Goal: Task Accomplishment & Management: Manage account settings

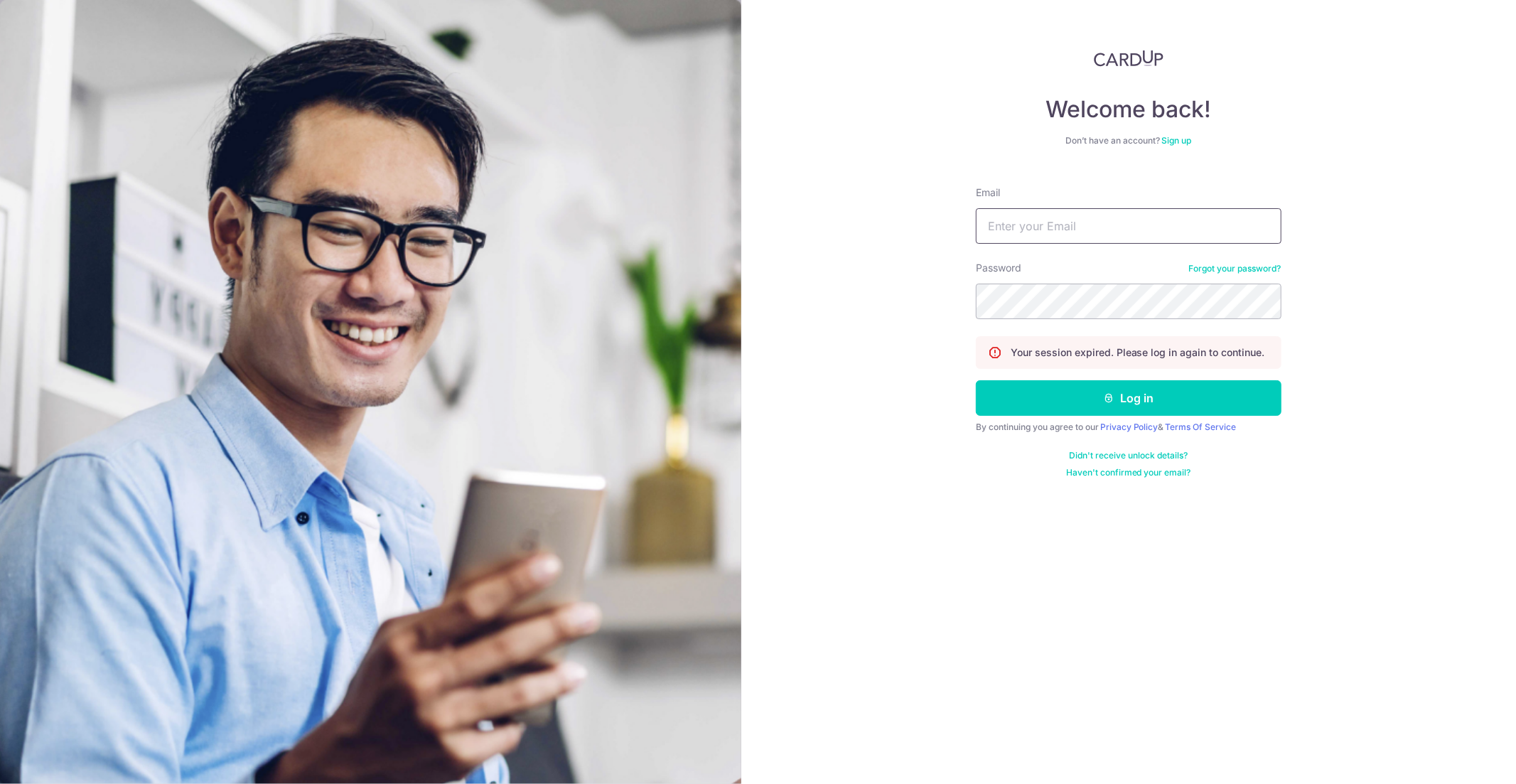
click at [1112, 237] on input "Email" at bounding box center [1128, 226] width 305 height 35
type input "[EMAIL_ADDRESS][DOMAIN_NAME]"
click at [1179, 401] on button "Log in" at bounding box center [1128, 397] width 305 height 35
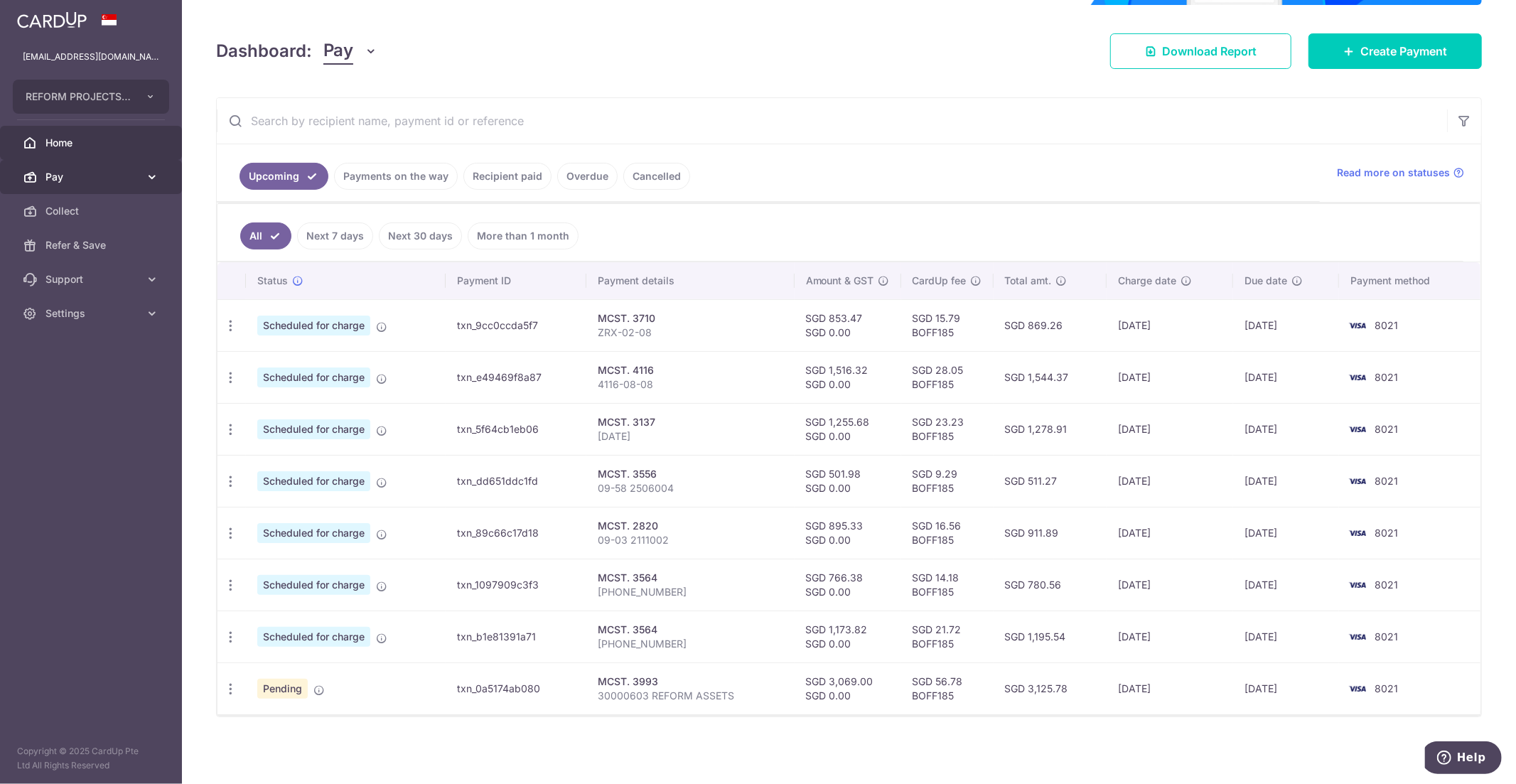
click at [85, 174] on span "Pay" at bounding box center [93, 176] width 94 height 14
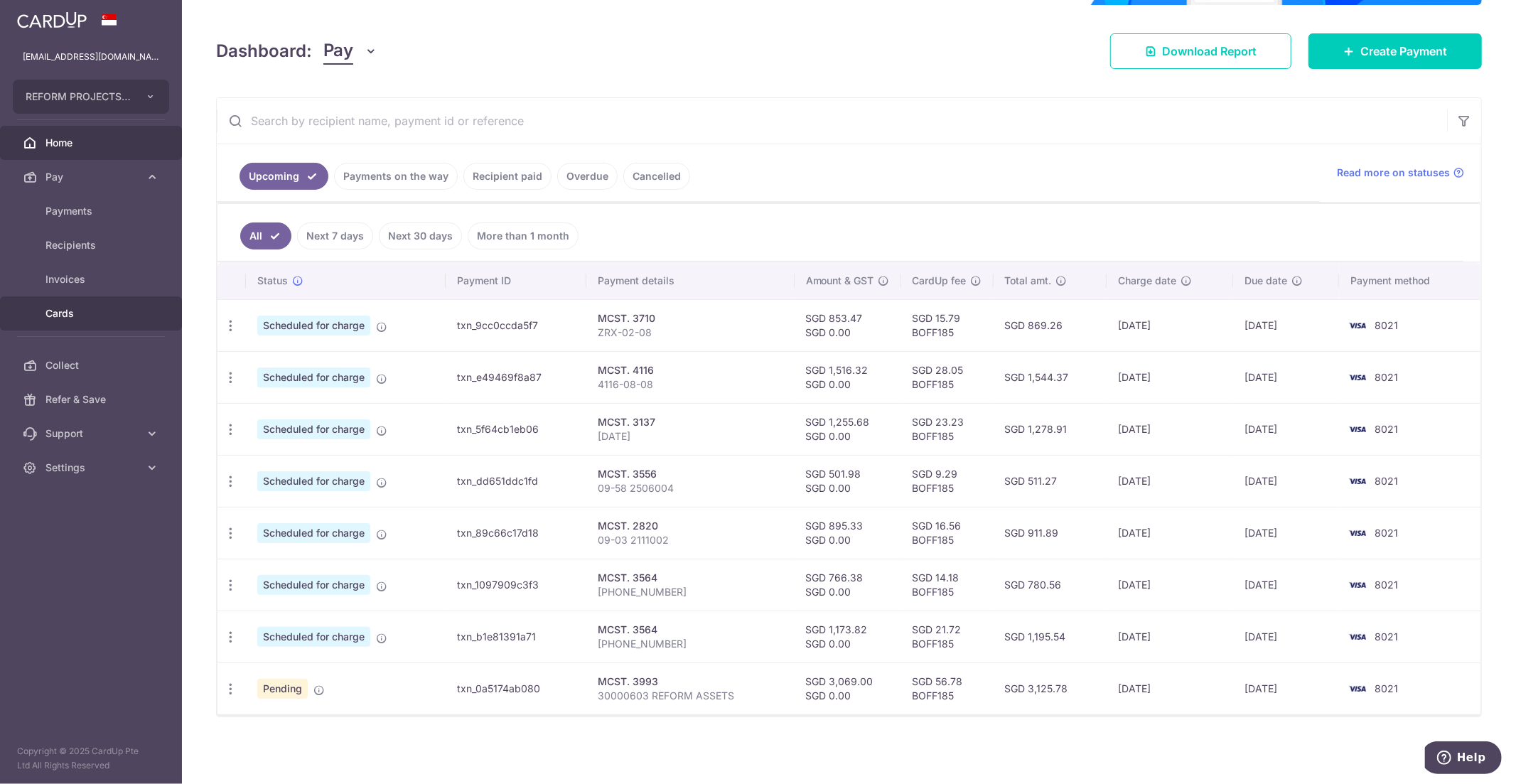
click at [111, 316] on span "Cards" at bounding box center [93, 313] width 94 height 14
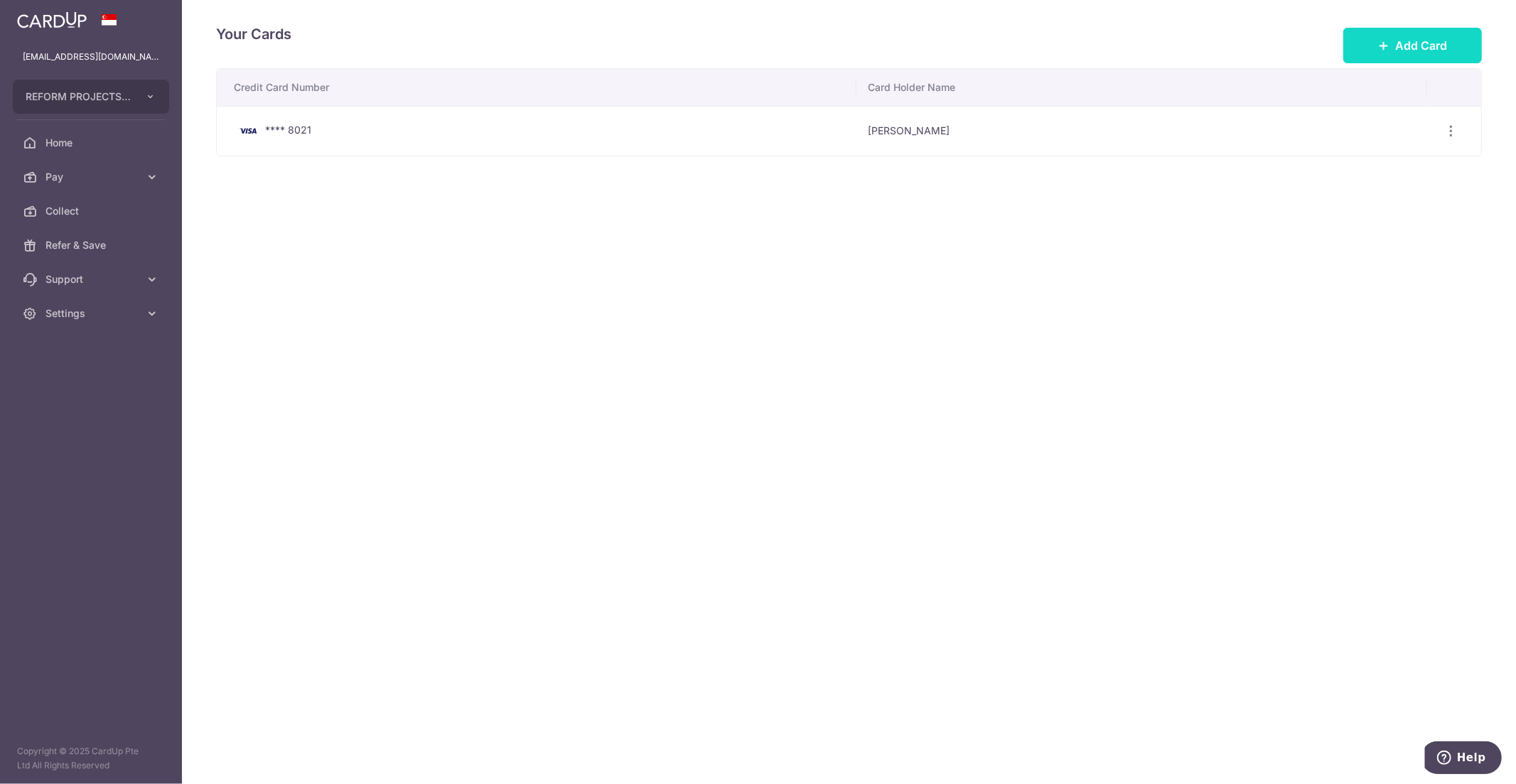
click at [1428, 51] on span "Add Card" at bounding box center [1421, 46] width 52 height 17
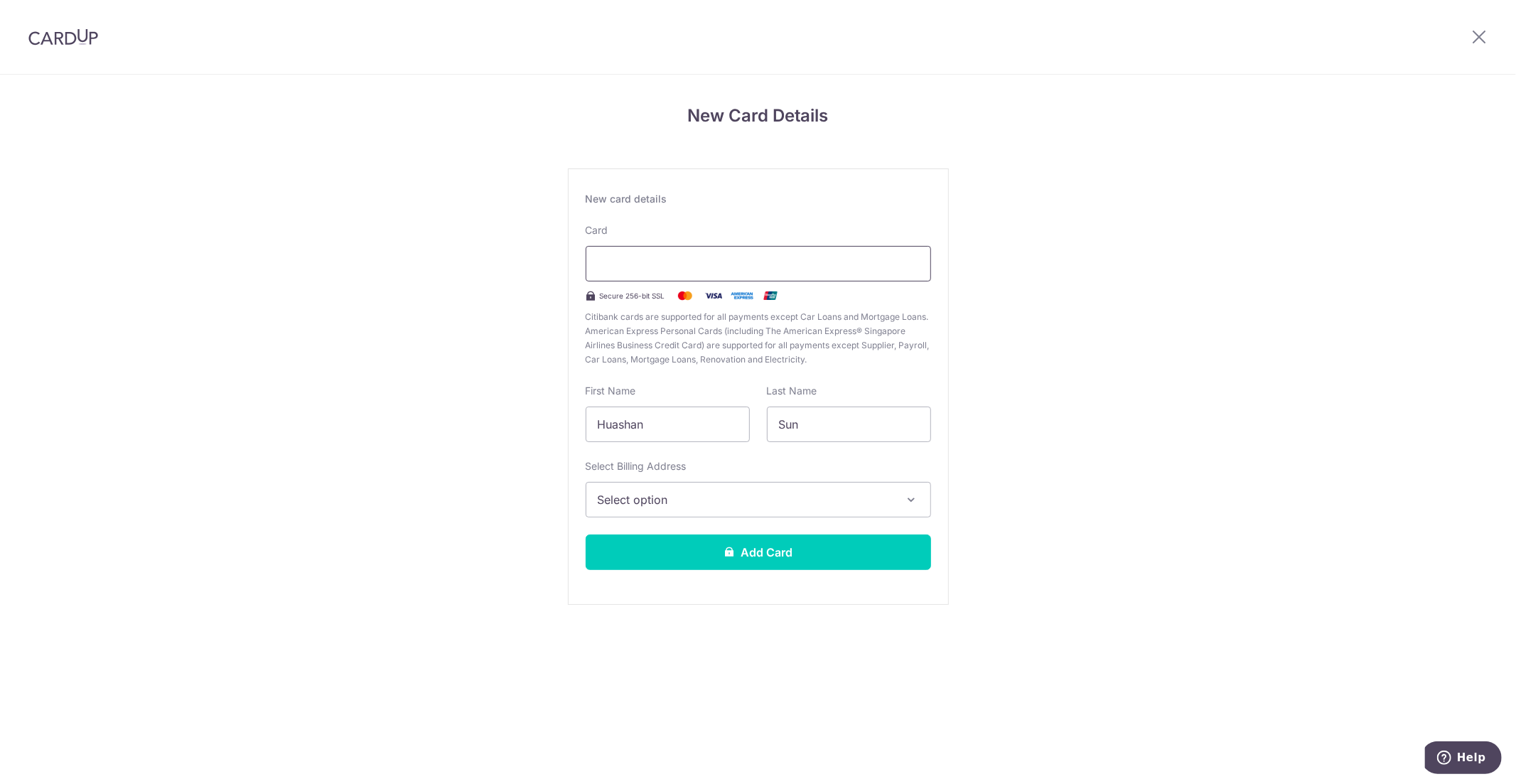
click at [705, 278] on div at bounding box center [758, 263] width 346 height 35
click at [747, 509] on button "Select option" at bounding box center [758, 499] width 346 height 35
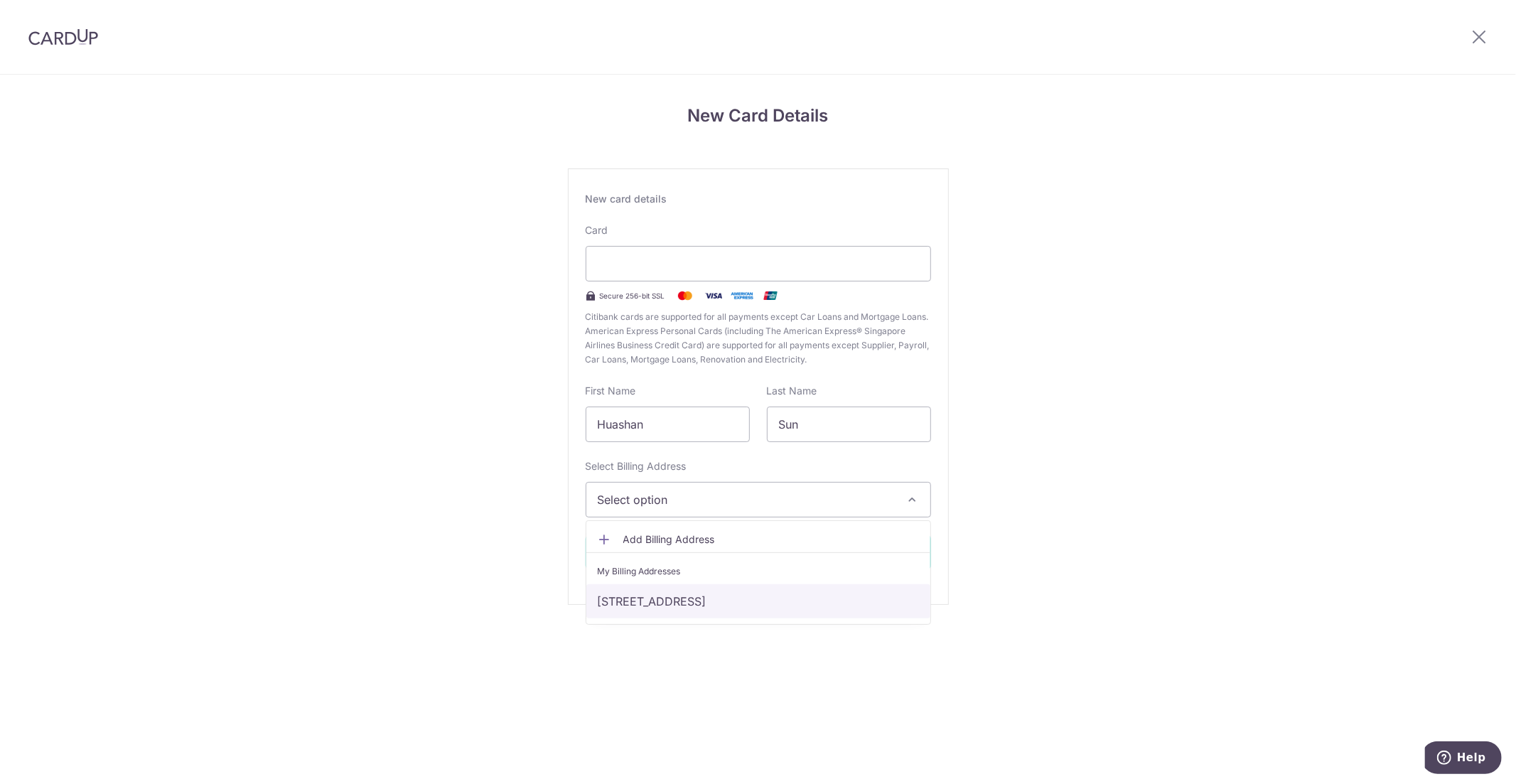
click at [744, 595] on link "383 Tanglin Road, #09-08 Tanglin Regency, singapore, singapore, Singapore-247966" at bounding box center [758, 601] width 344 height 34
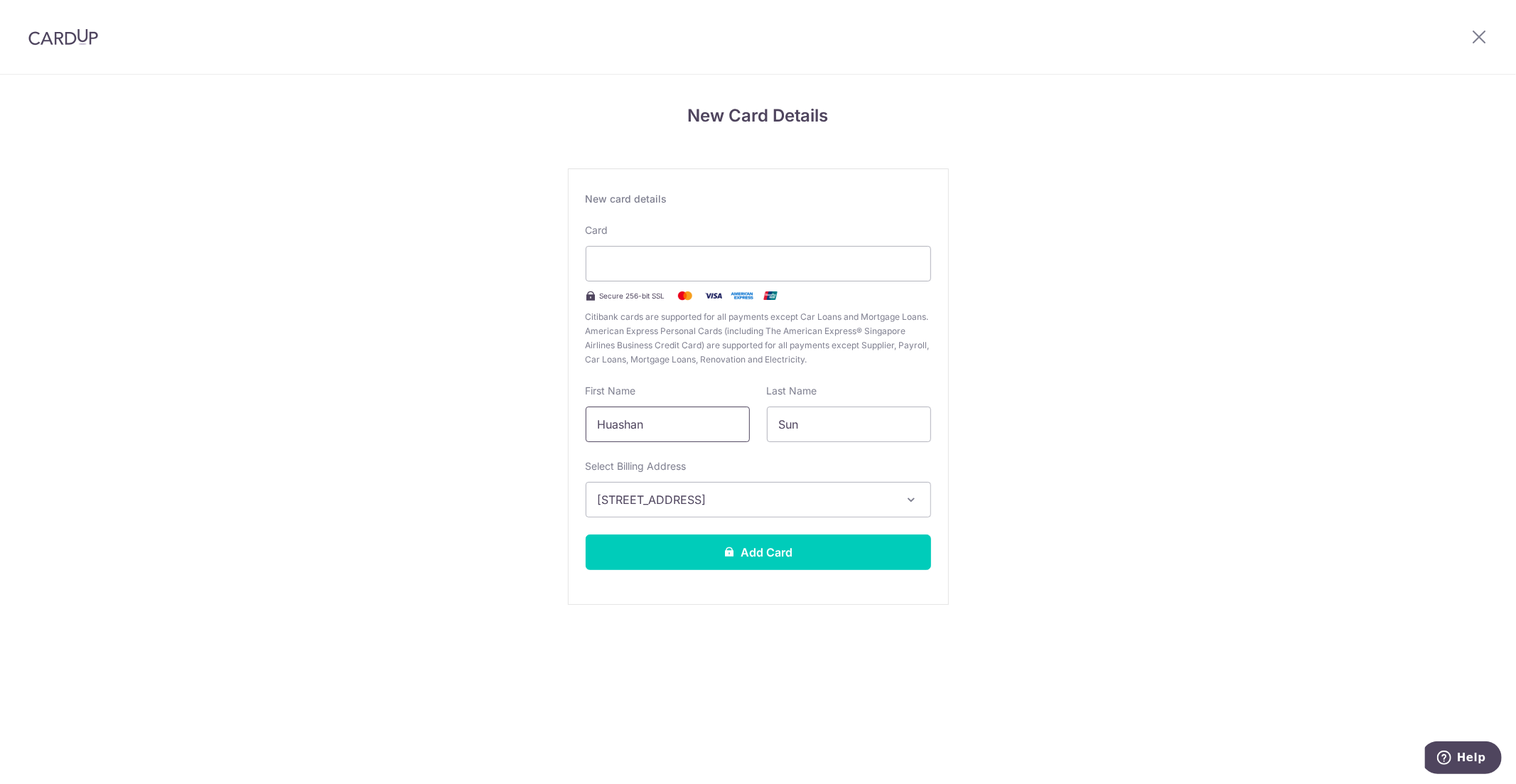
click at [697, 427] on input "Huashan" at bounding box center [667, 424] width 164 height 35
type input "Jeff"
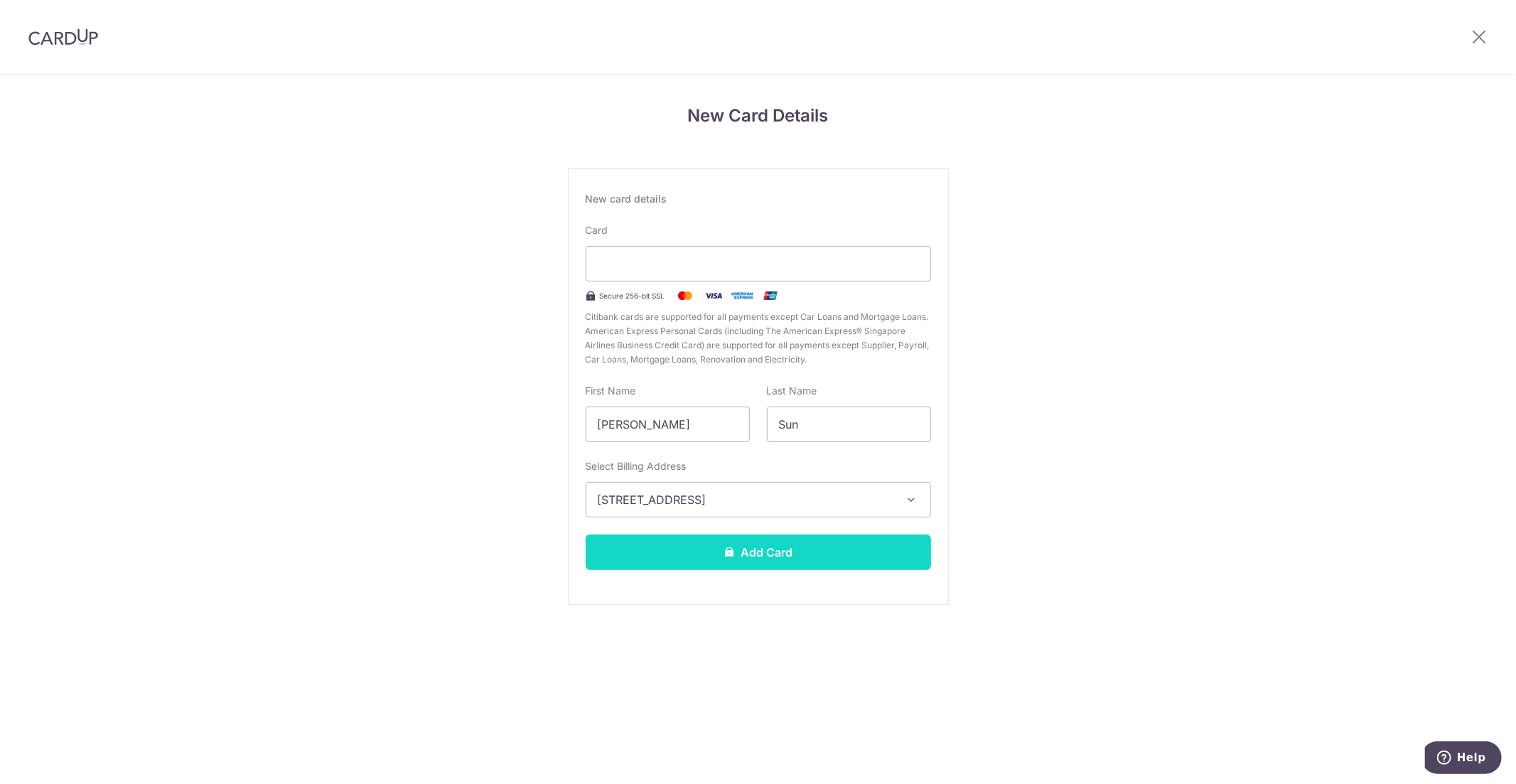
click at [605, 556] on button "Add Card" at bounding box center [758, 551] width 346 height 35
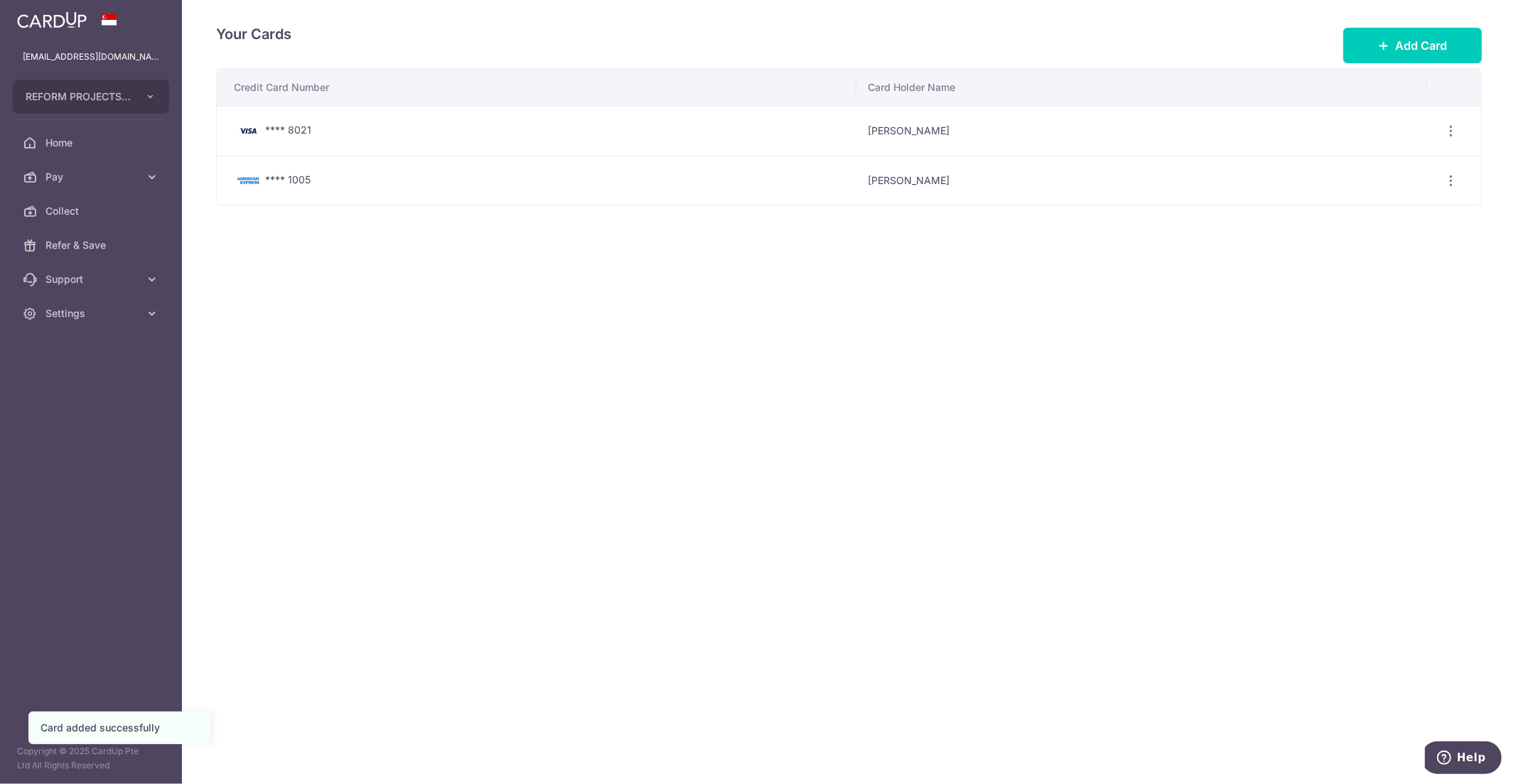
click at [505, 315] on div "Your Cards Add Card Credit Card Number Card Holder Name **** 8021 Jeff Sun View…" at bounding box center [849, 392] width 1334 height 784
click at [117, 189] on link "Pay" at bounding box center [91, 177] width 182 height 34
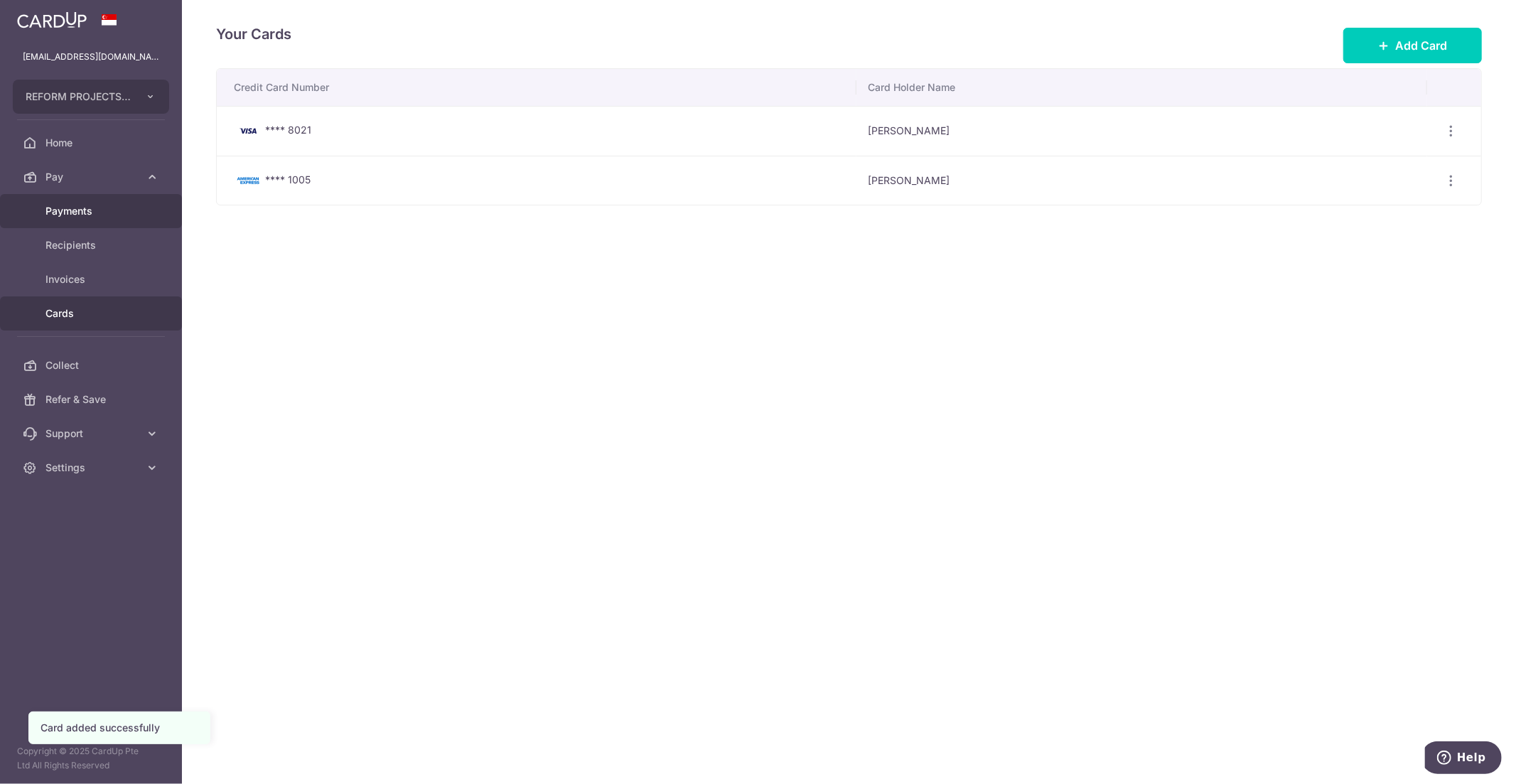
click at [118, 210] on span "Payments" at bounding box center [93, 211] width 94 height 14
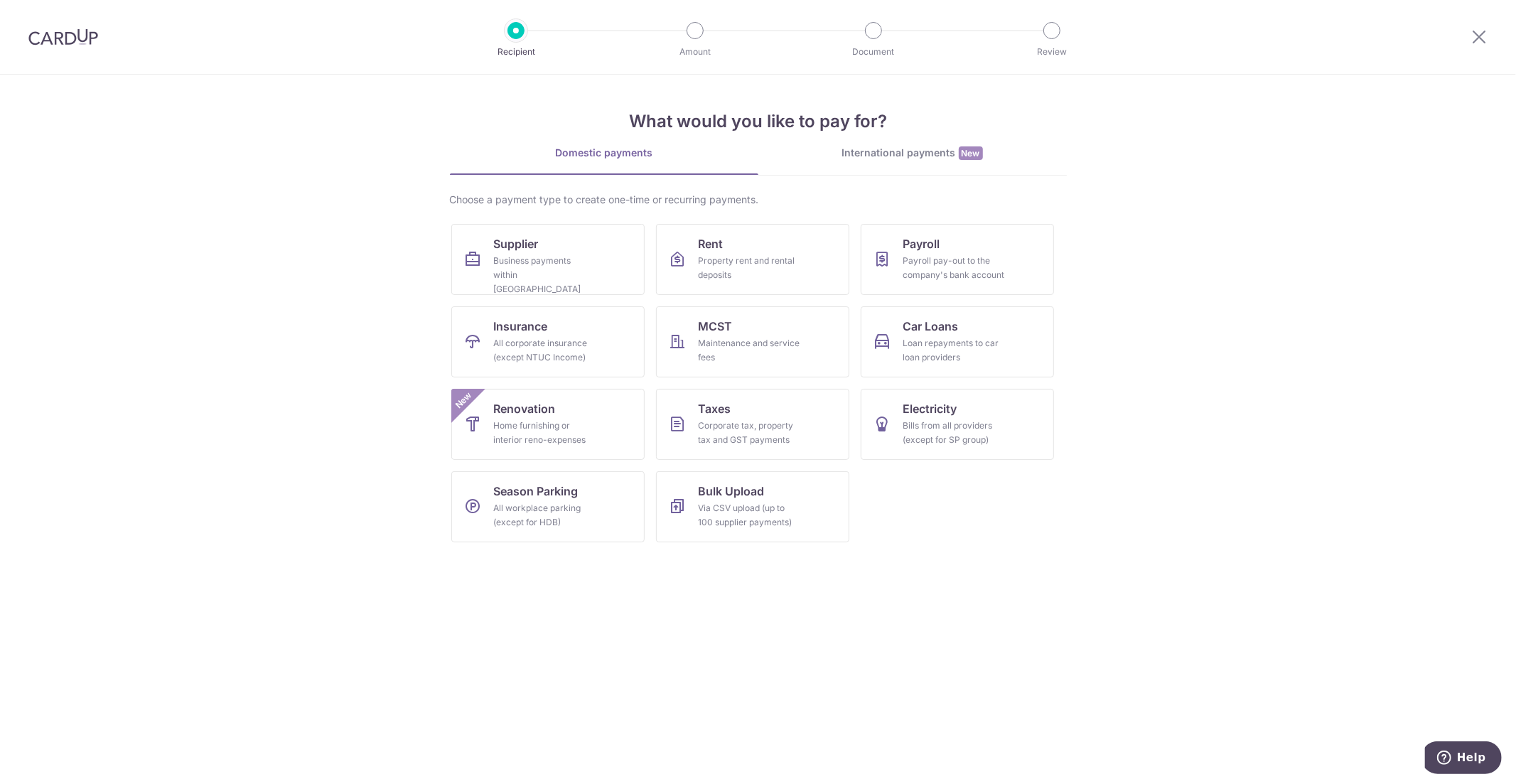
drag, startPoint x: 66, startPoint y: 2, endPoint x: 259, endPoint y: 389, distance: 432.5
click at [247, 410] on section "What would you like to pay for? Domestic payments International payments New Ch…" at bounding box center [758, 429] width 1516 height 709
click at [1475, 37] on icon at bounding box center [1480, 36] width 17 height 18
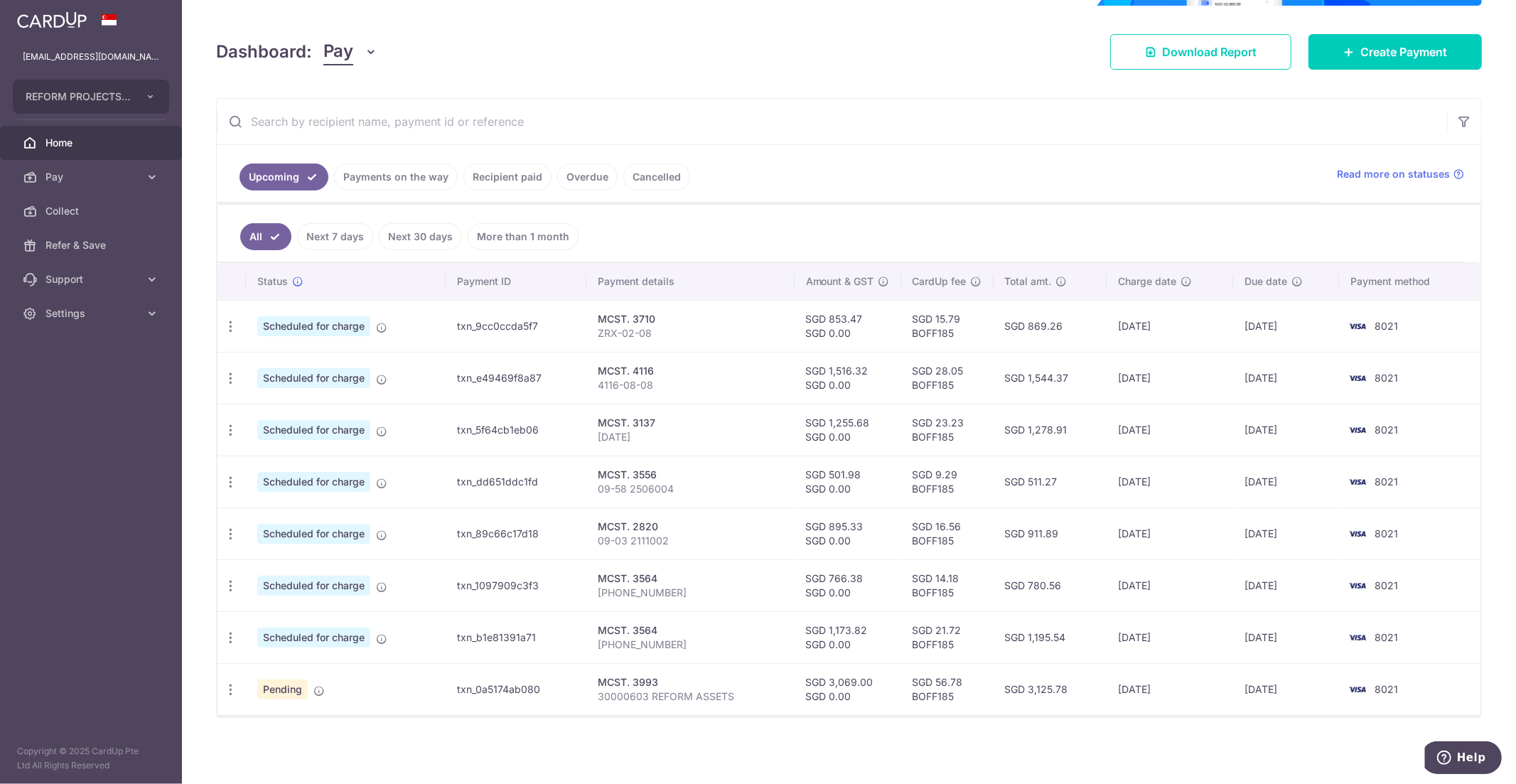
scroll to position [161, 0]
drag, startPoint x: 855, startPoint y: 683, endPoint x: 1035, endPoint y: 697, distance: 180.5
click at [1035, 697] on tr "Update payment Cancel payment Pending txn_0a5174ab080 MCST. 3993 30000603 REFOR…" at bounding box center [849, 688] width 1263 height 52
click at [846, 625] on td "SGD 1,173.82 SGD 0.00" at bounding box center [848, 637] width 106 height 52
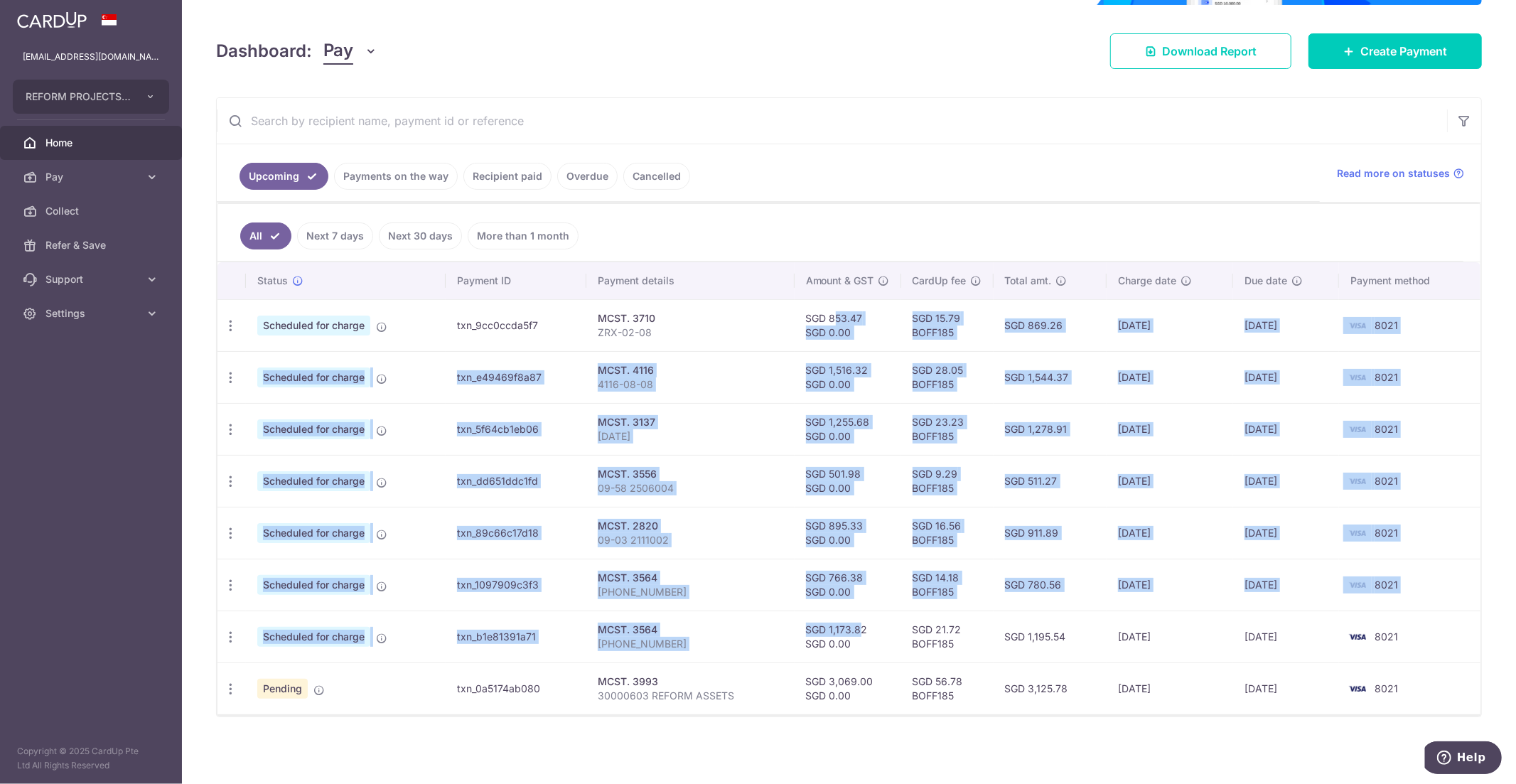
drag, startPoint x: 854, startPoint y: 335, endPoint x: 846, endPoint y: 631, distance: 296.1
click at [846, 631] on tbody "Update payment Cancel payment Scheduled for charge txn_9cc0ccda5f7 MCST. 3710 Z…" at bounding box center [849, 507] width 1263 height 415
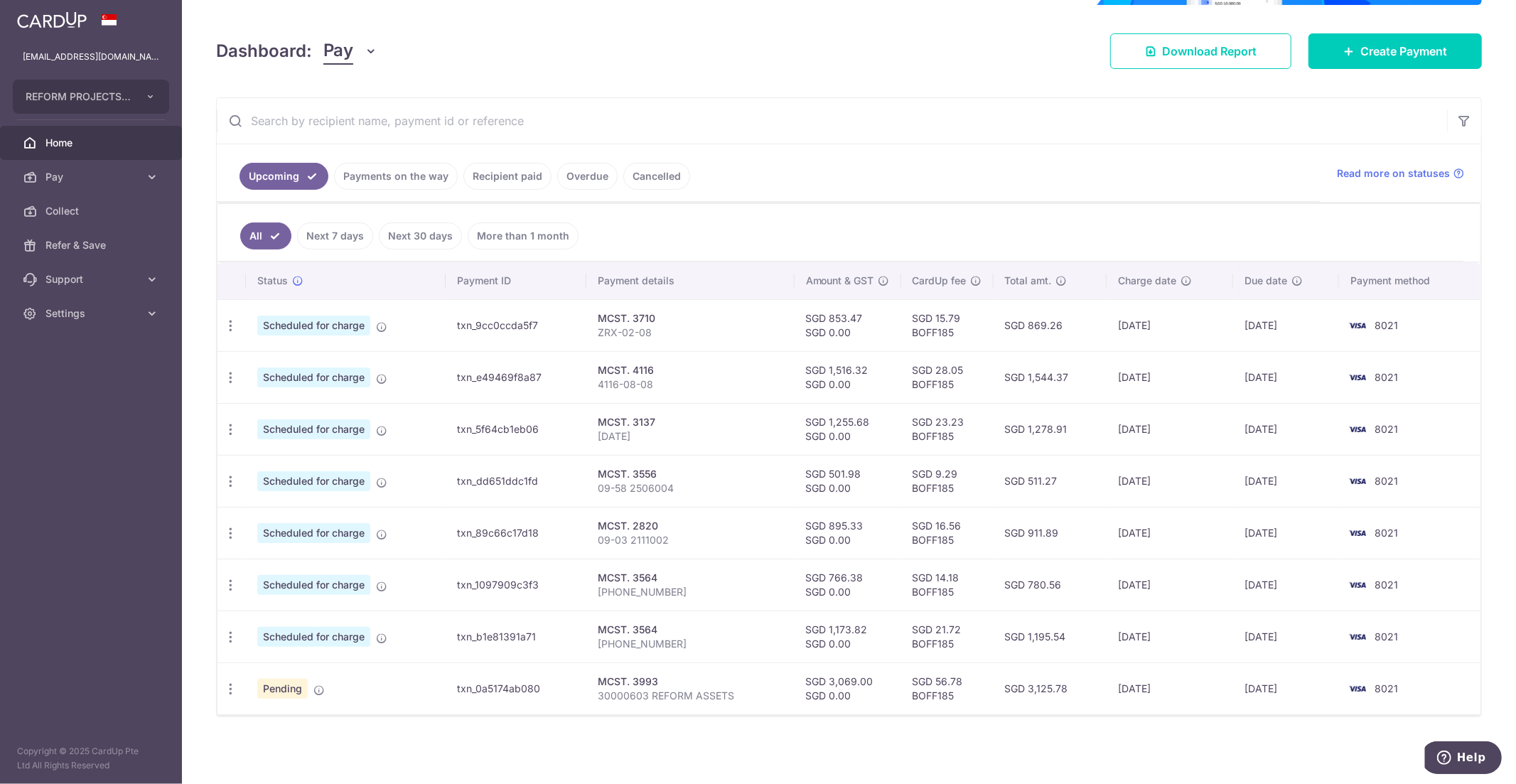
drag, startPoint x: 849, startPoint y: 637, endPoint x: 886, endPoint y: 558, distance: 87.2
click at [849, 636] on td "SGD 1,173.82 SGD 0.00" at bounding box center [848, 637] width 106 height 52
drag, startPoint x: 827, startPoint y: 316, endPoint x: 868, endPoint y: 317, distance: 41.0
click at [868, 317] on td "SGD 853.47 SGD 0.00" at bounding box center [848, 325] width 106 height 52
copy td "853.47"
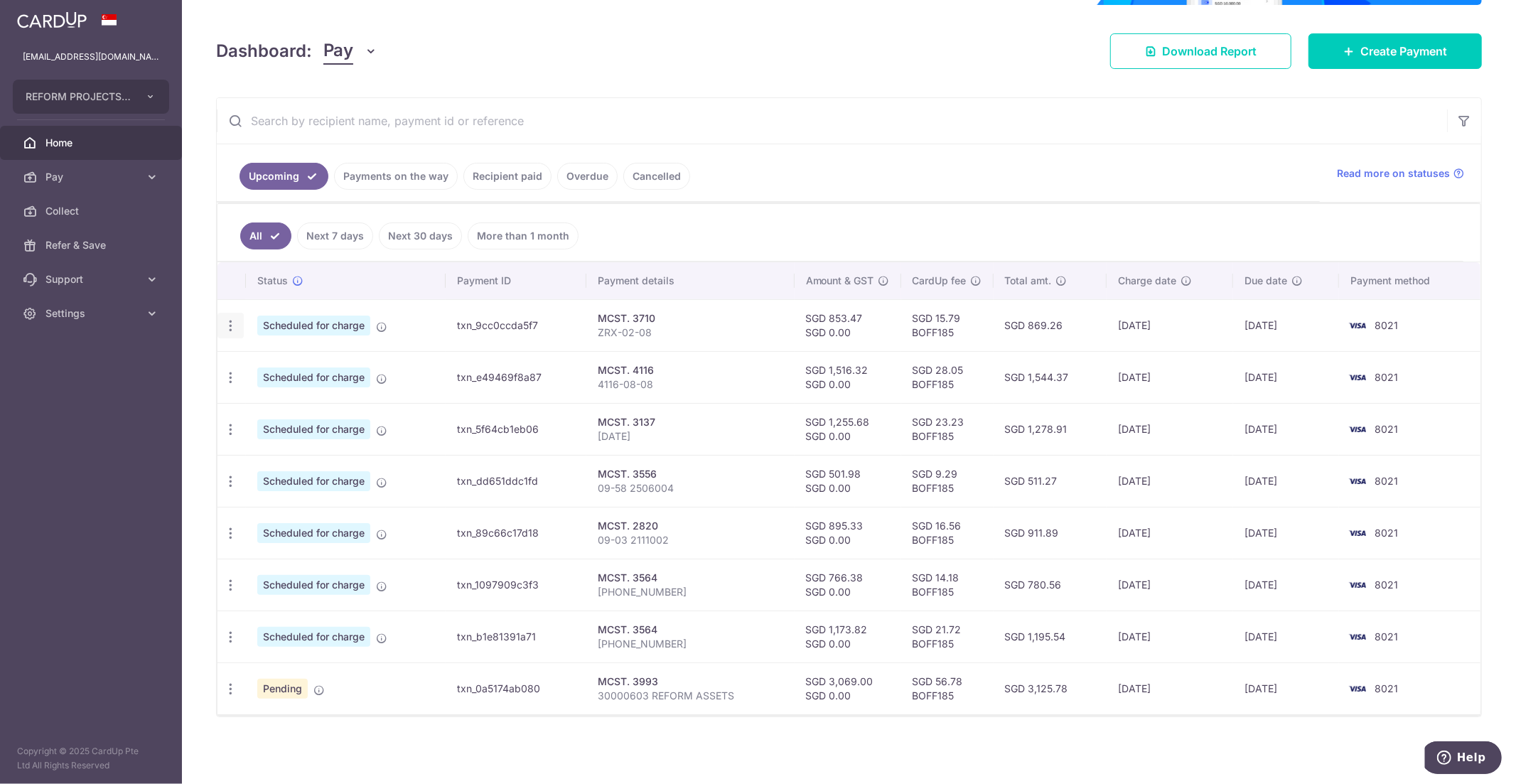
click at [221, 332] on div "Update payment Cancel payment" at bounding box center [230, 325] width 26 height 26
click at [231, 328] on icon "button" at bounding box center [231, 326] width 15 height 15
click at [307, 361] on span "Update payment" at bounding box center [305, 365] width 97 height 17
radio input "true"
type input "853.47"
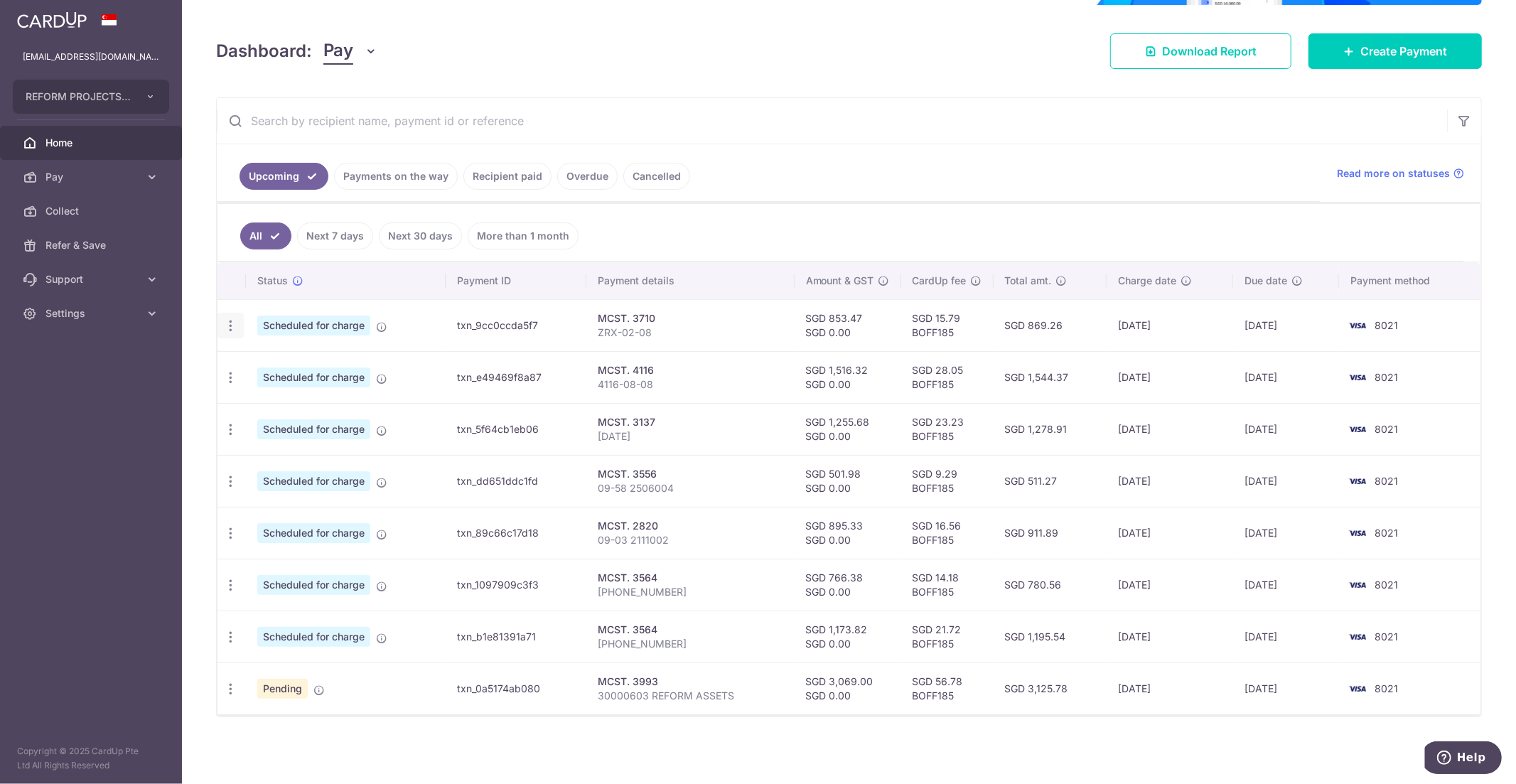
type input "0.00"
type input "[DATE]"
type input "ZRX-02-08"
type input "ZRX 02 08"
type input "BOFF185"
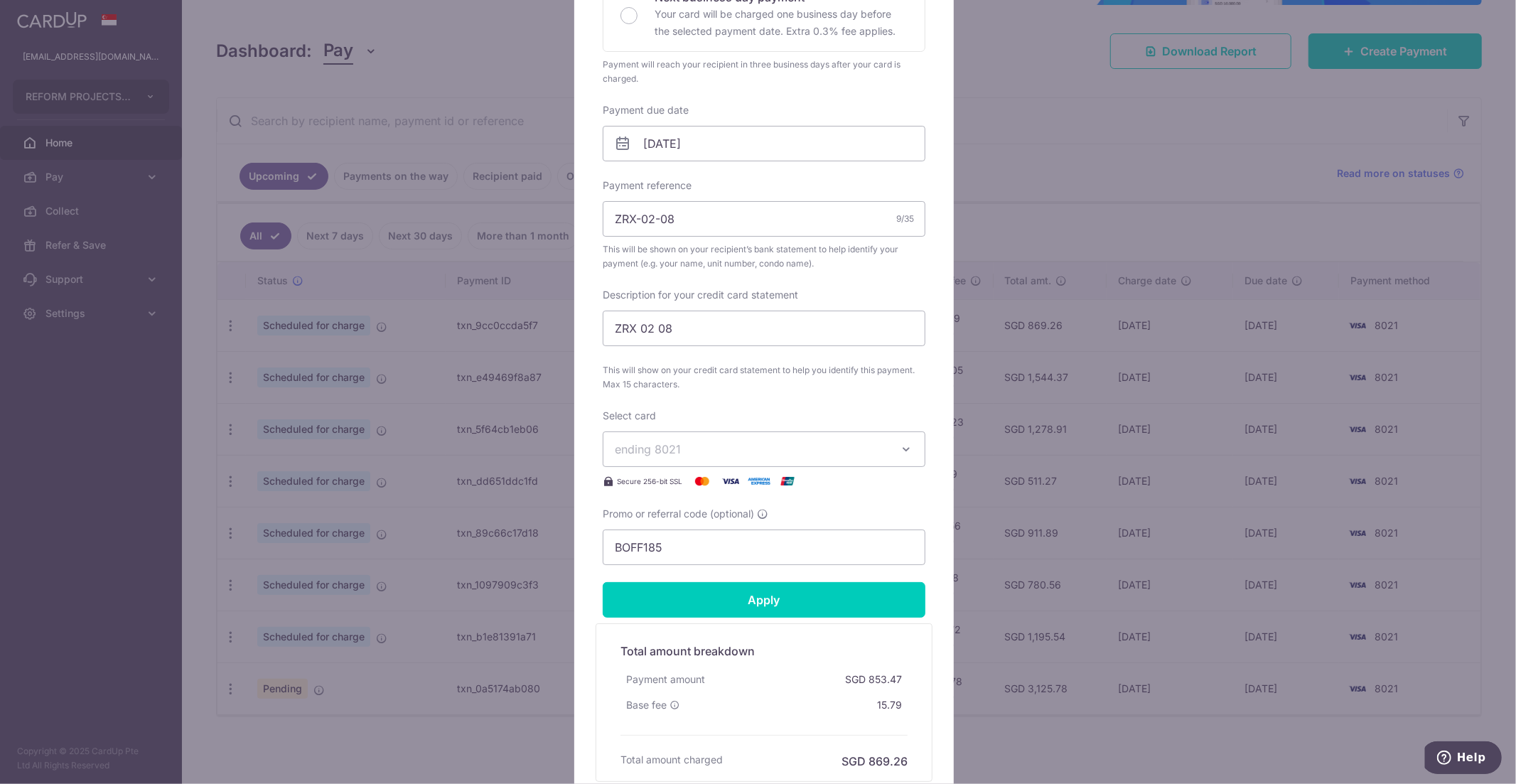
scroll to position [473, 0]
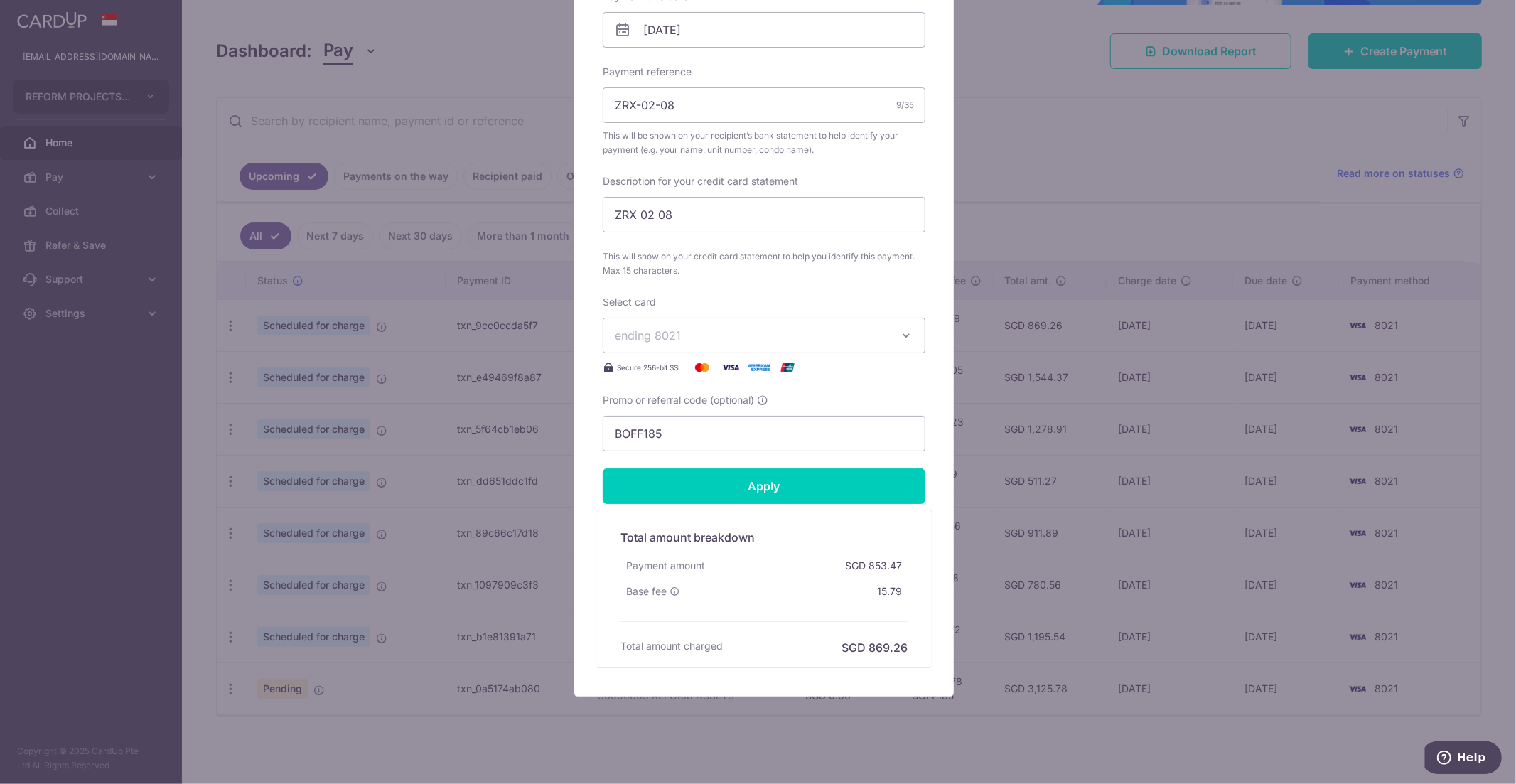
click at [828, 345] on button "ending 8021" at bounding box center [764, 335] width 323 height 35
click at [784, 429] on span "**** 1005" at bounding box center [764, 437] width 299 height 17
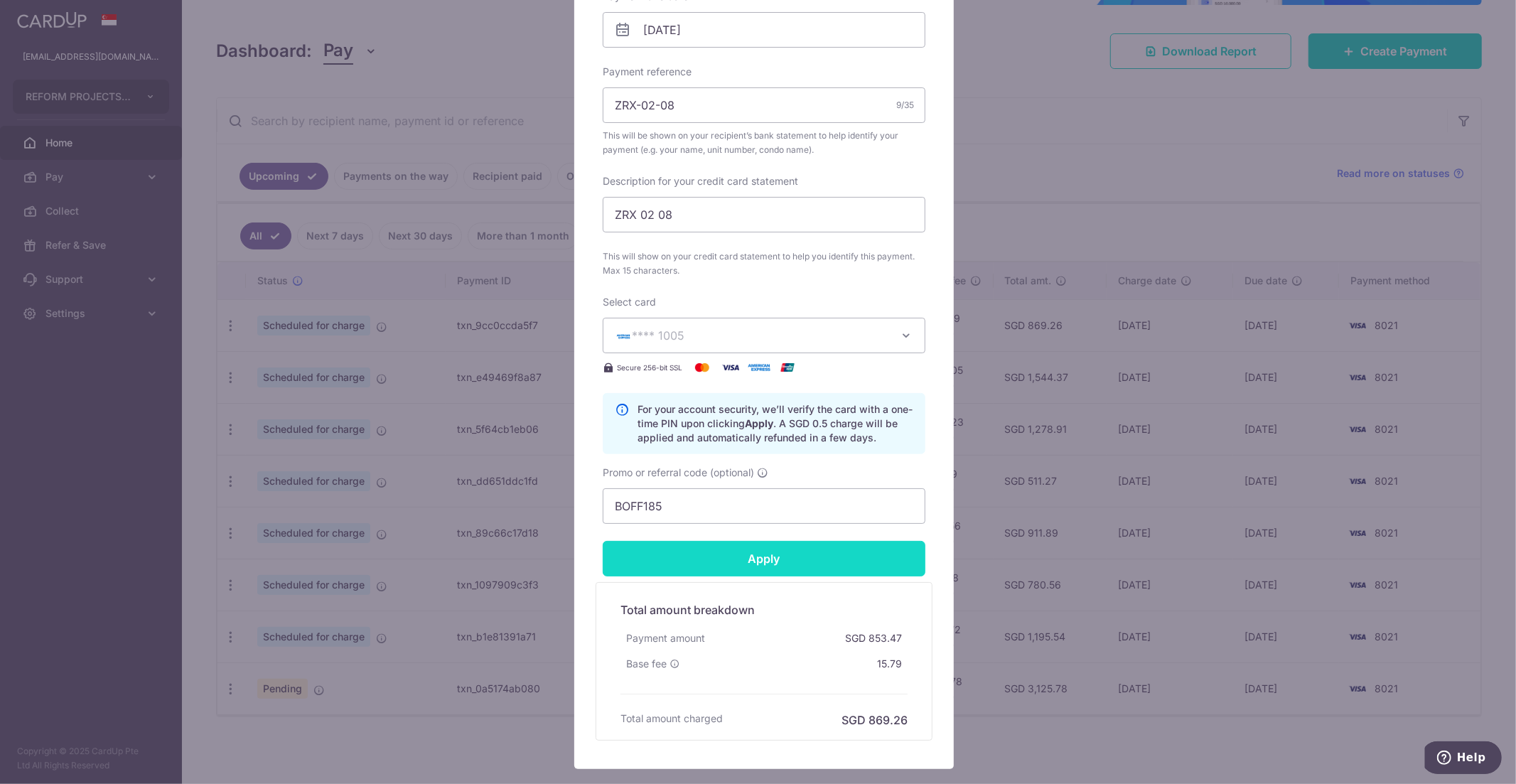
click at [798, 564] on input "Apply" at bounding box center [764, 558] width 323 height 35
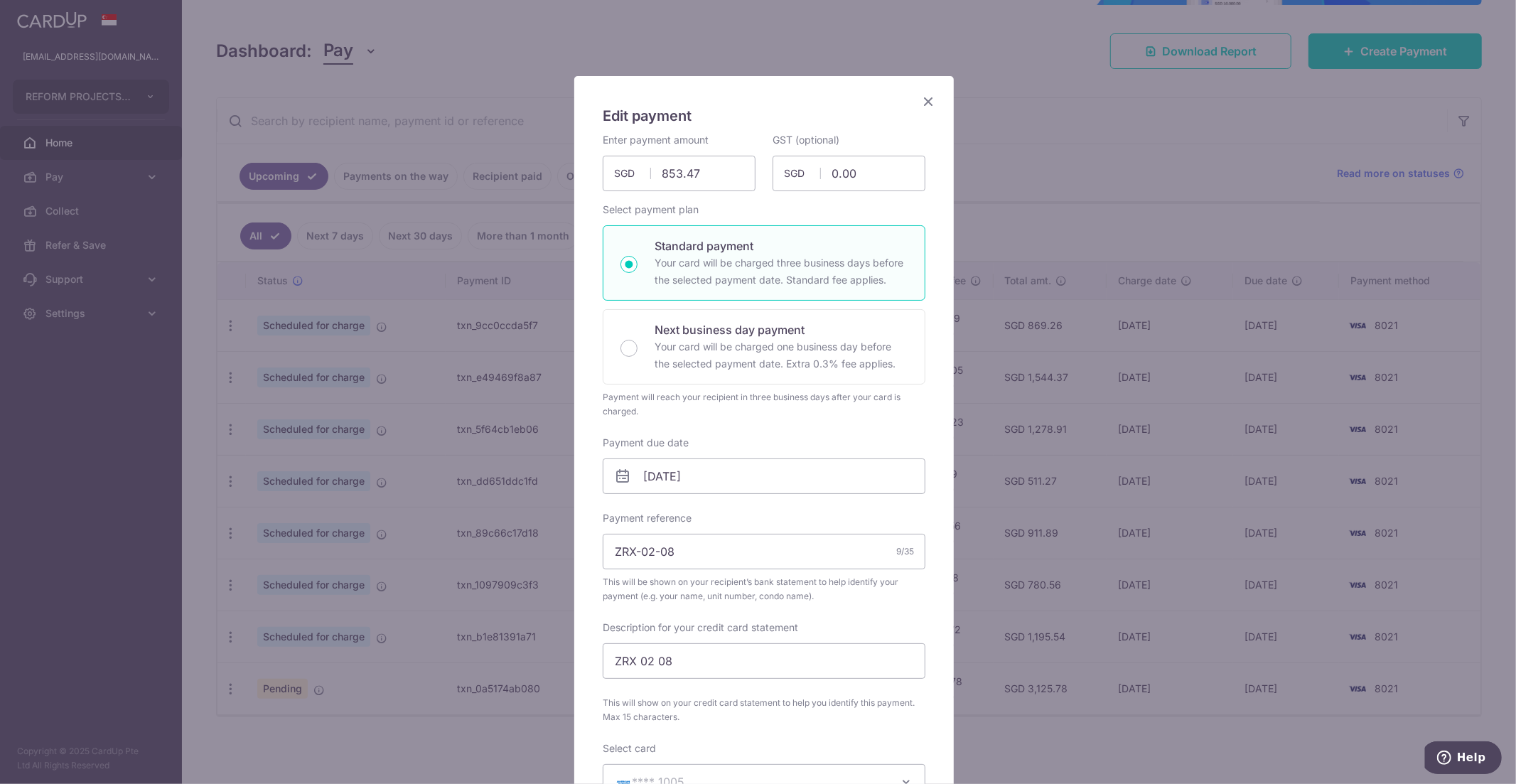
scroll to position [0, 0]
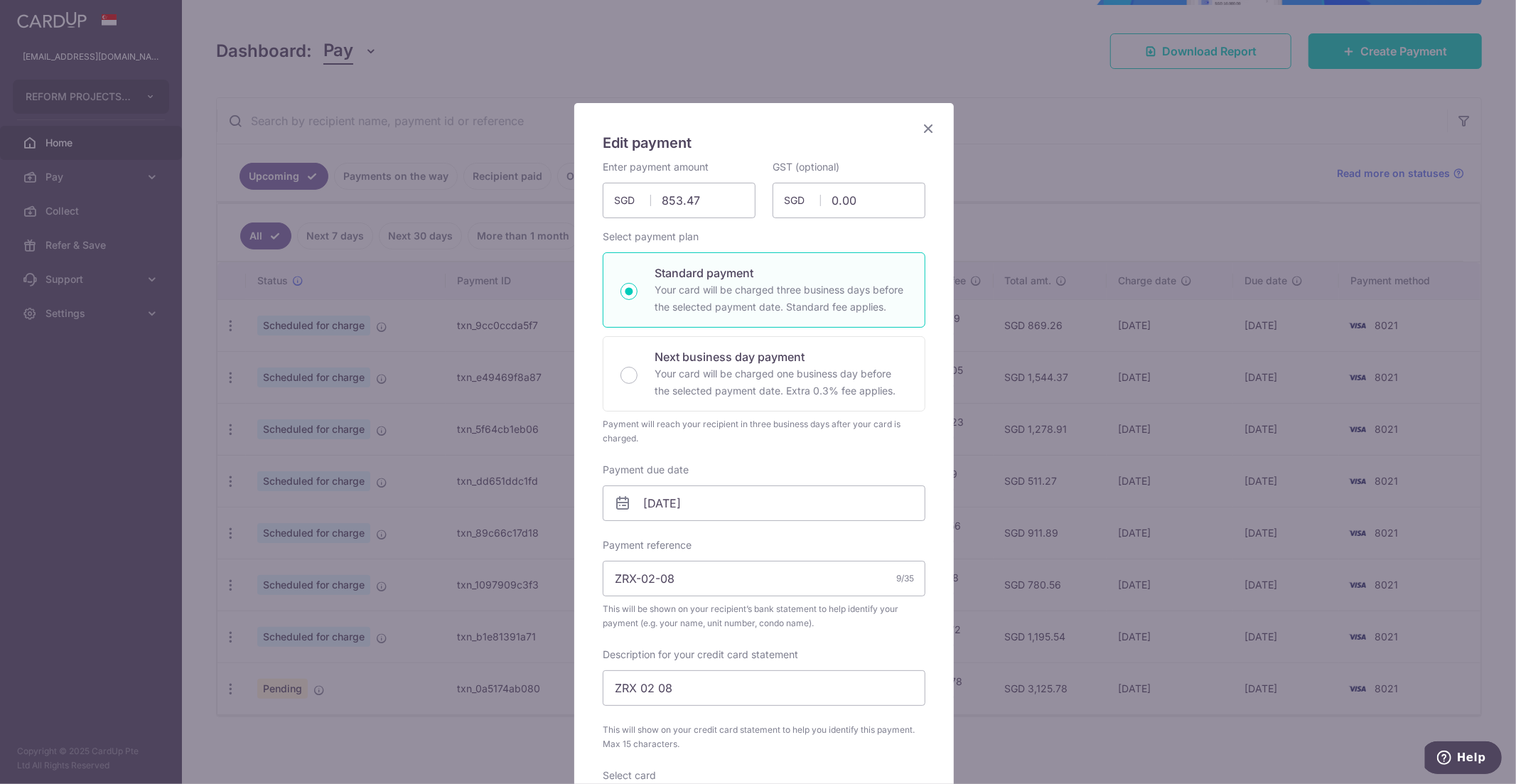
click at [920, 134] on icon "Close" at bounding box center [929, 128] width 17 height 18
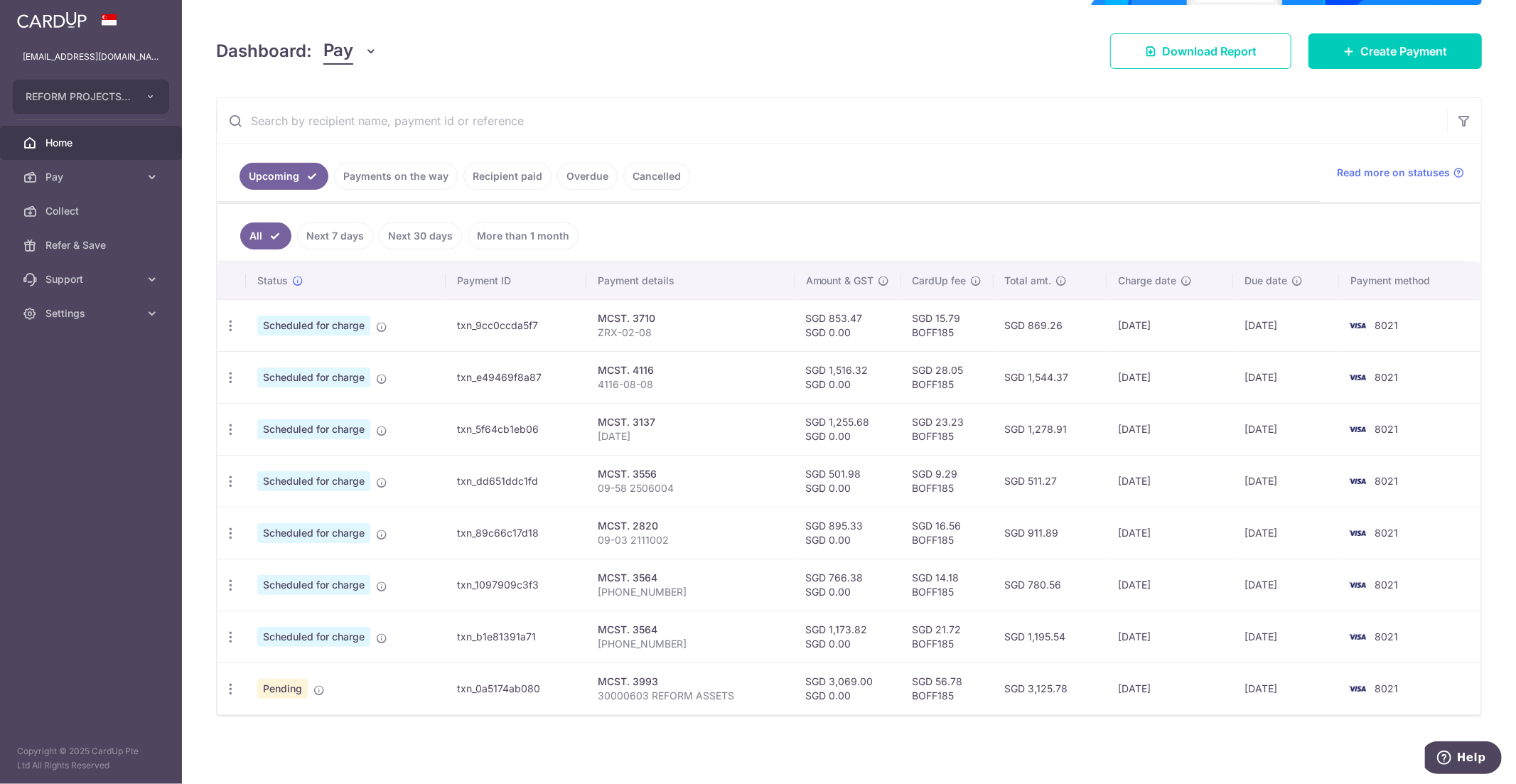
scroll to position [178, 0]
click at [233, 689] on icon "button" at bounding box center [231, 689] width 15 height 15
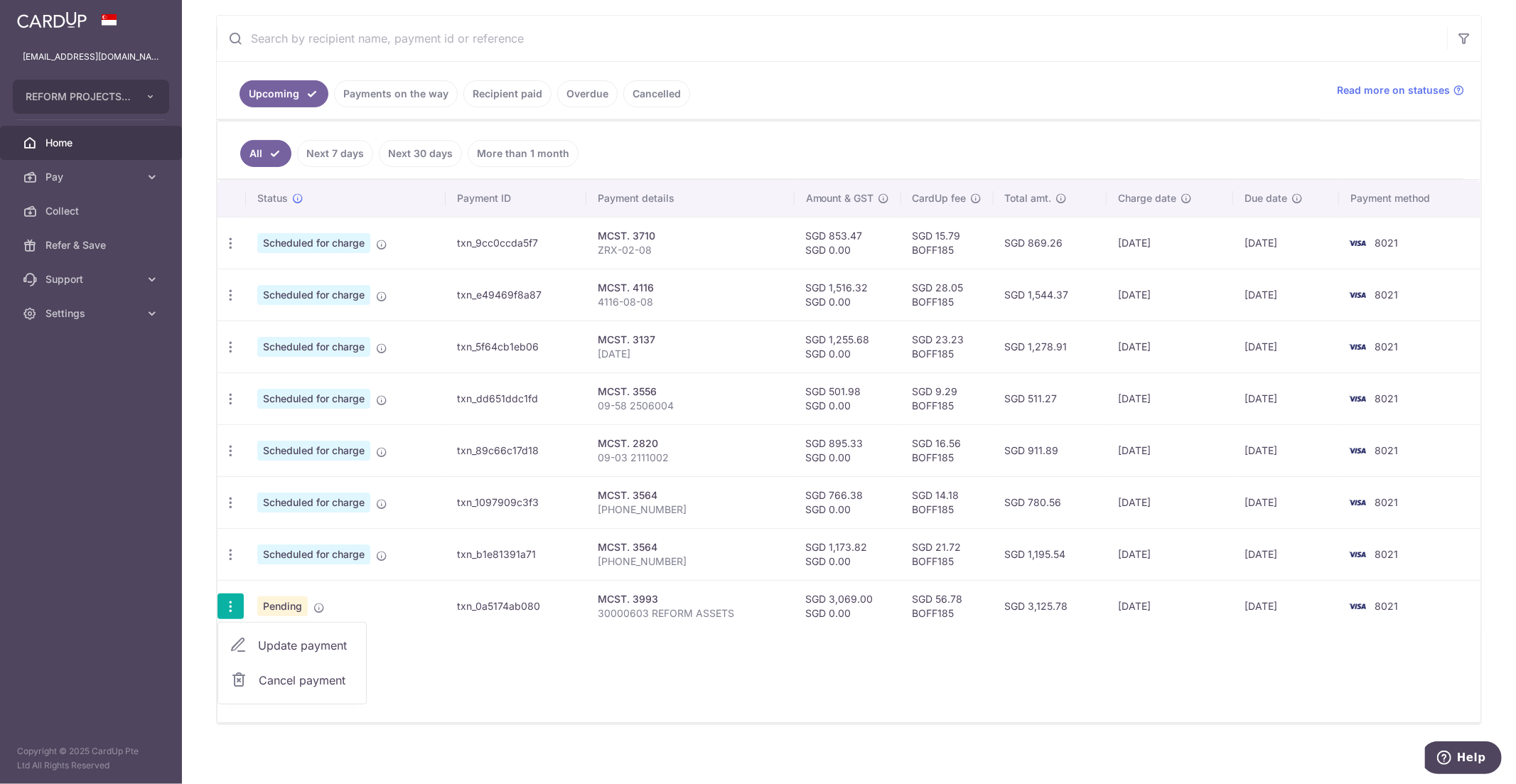
scroll to position [268, 0]
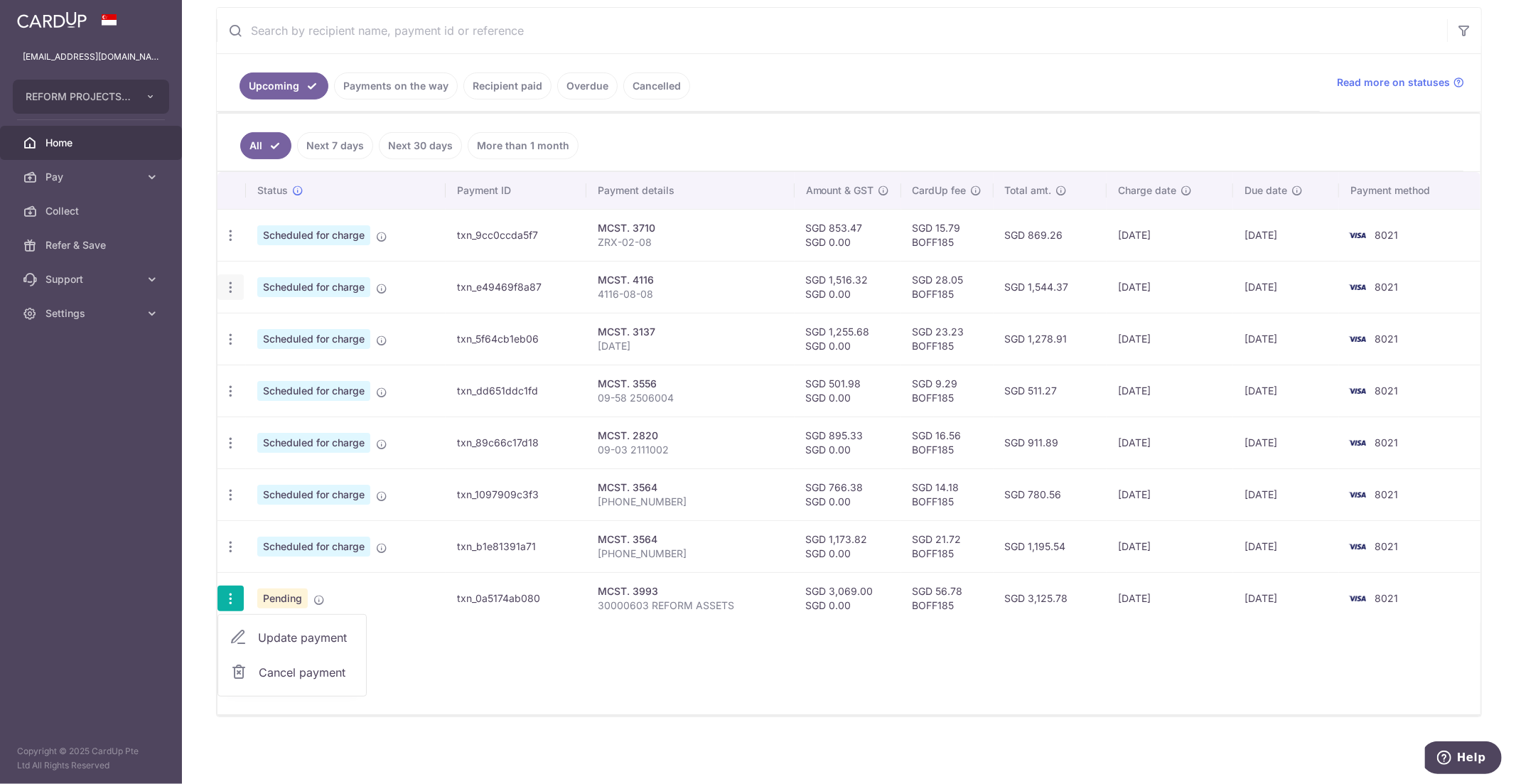
click at [231, 293] on icon "button" at bounding box center [231, 287] width 15 height 15
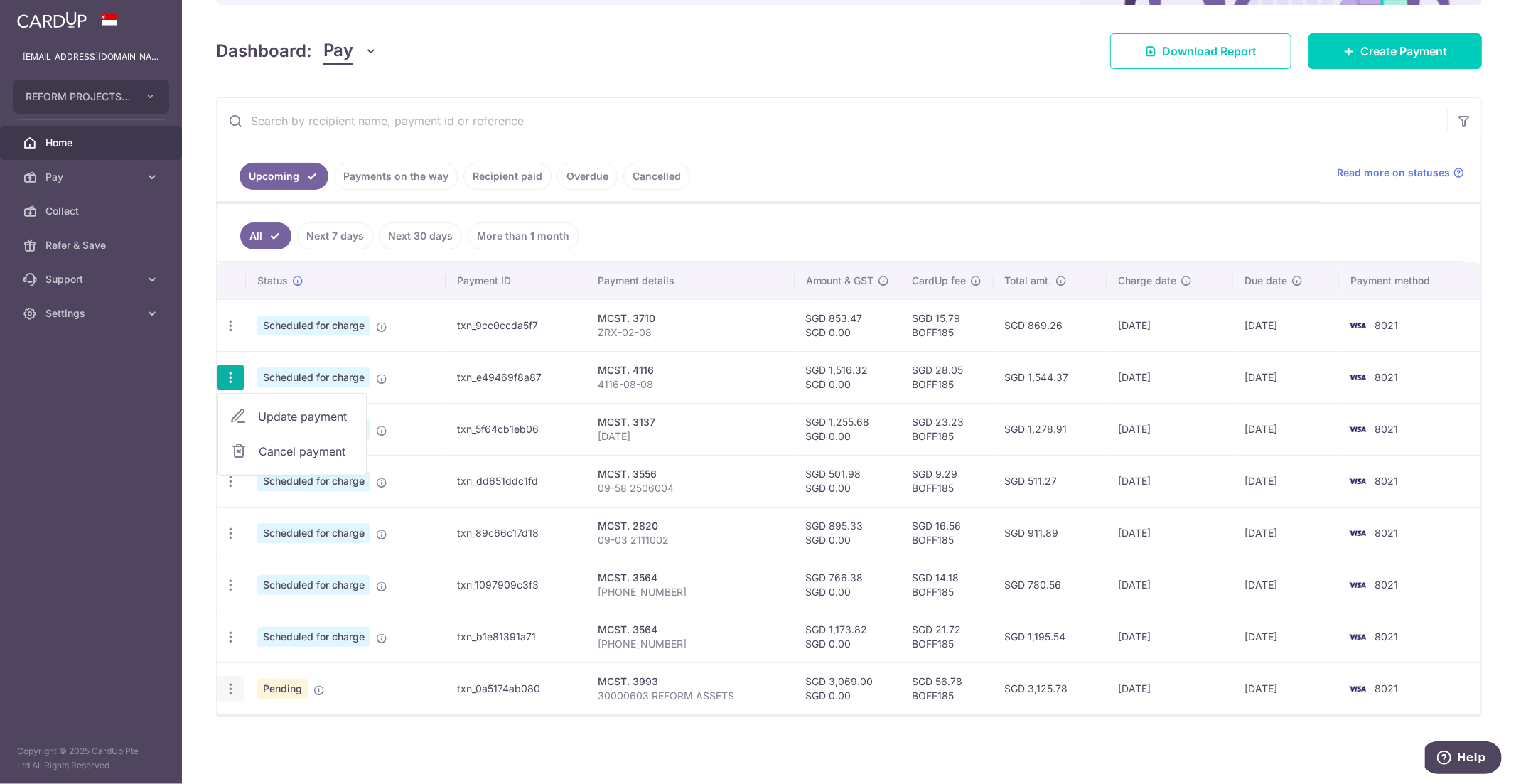
click at [228, 697] on div "Update payment Cancel payment" at bounding box center [230, 688] width 26 height 26
click at [236, 689] on icon "button" at bounding box center [231, 689] width 15 height 15
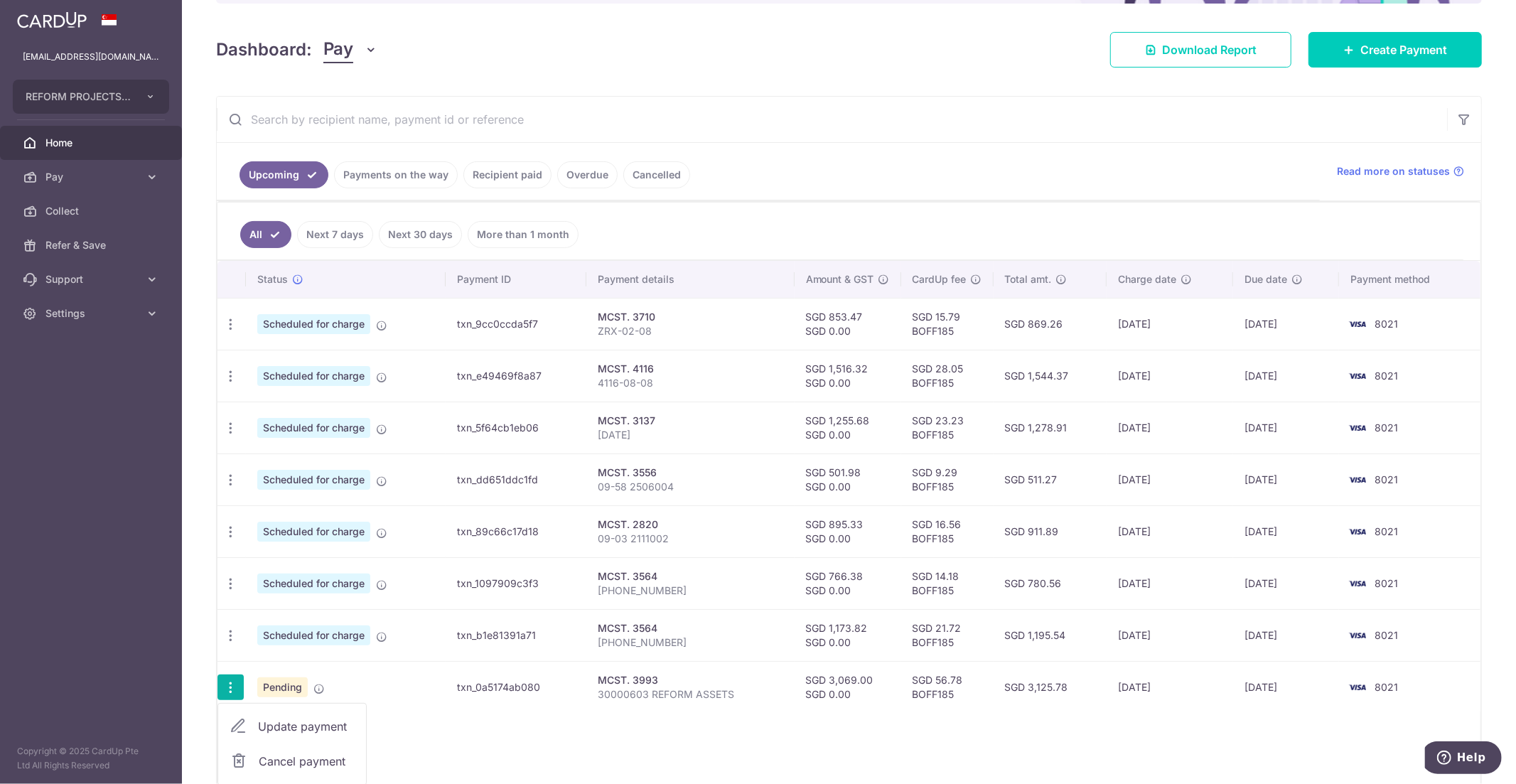
click at [300, 727] on span "Update payment" at bounding box center [305, 727] width 97 height 17
radio input "true"
type input "3,069.00"
type input "0.00"
type input "[DATE]"
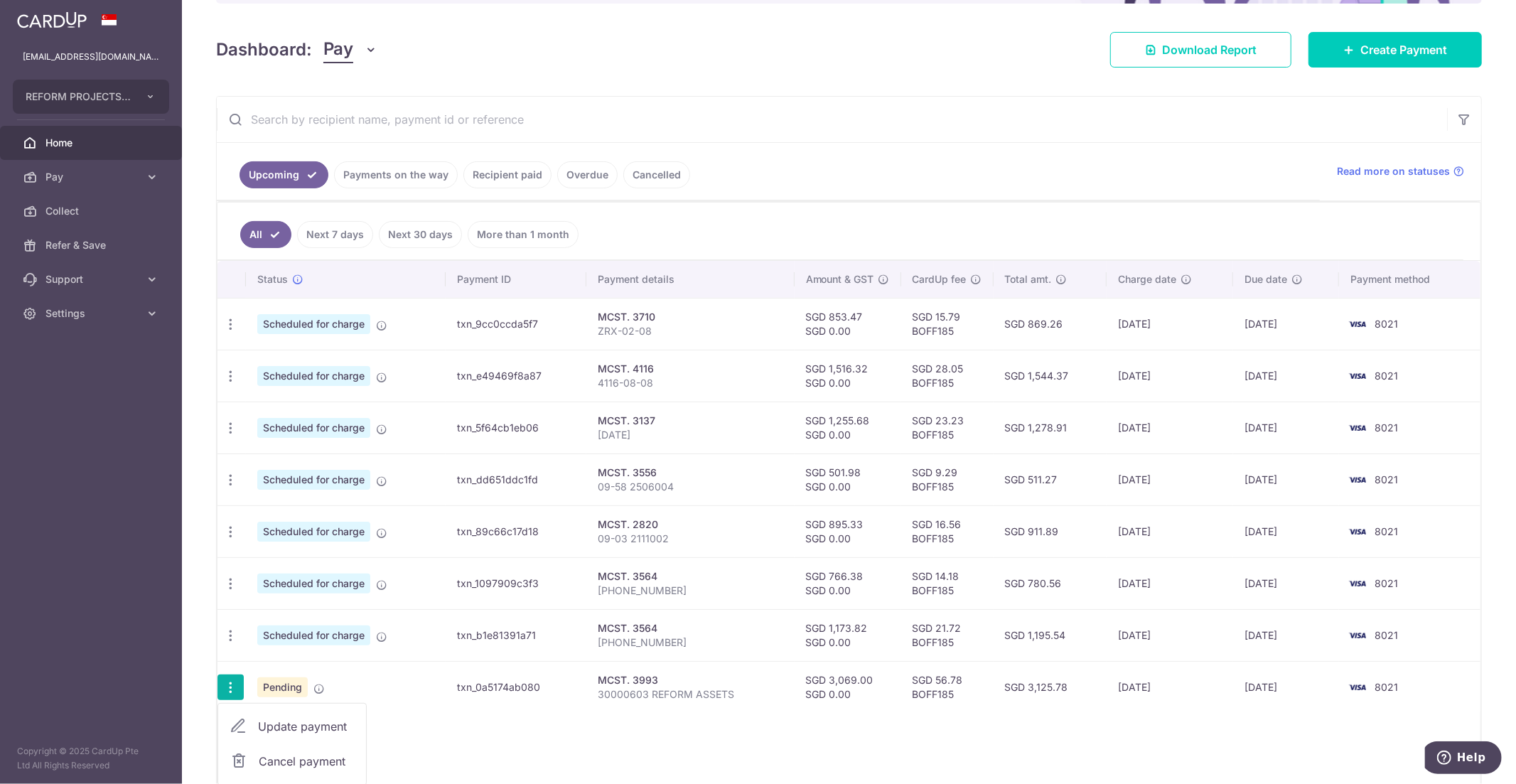
type input "30000603 REFORM ASSETS"
type input "CENLINK0603"
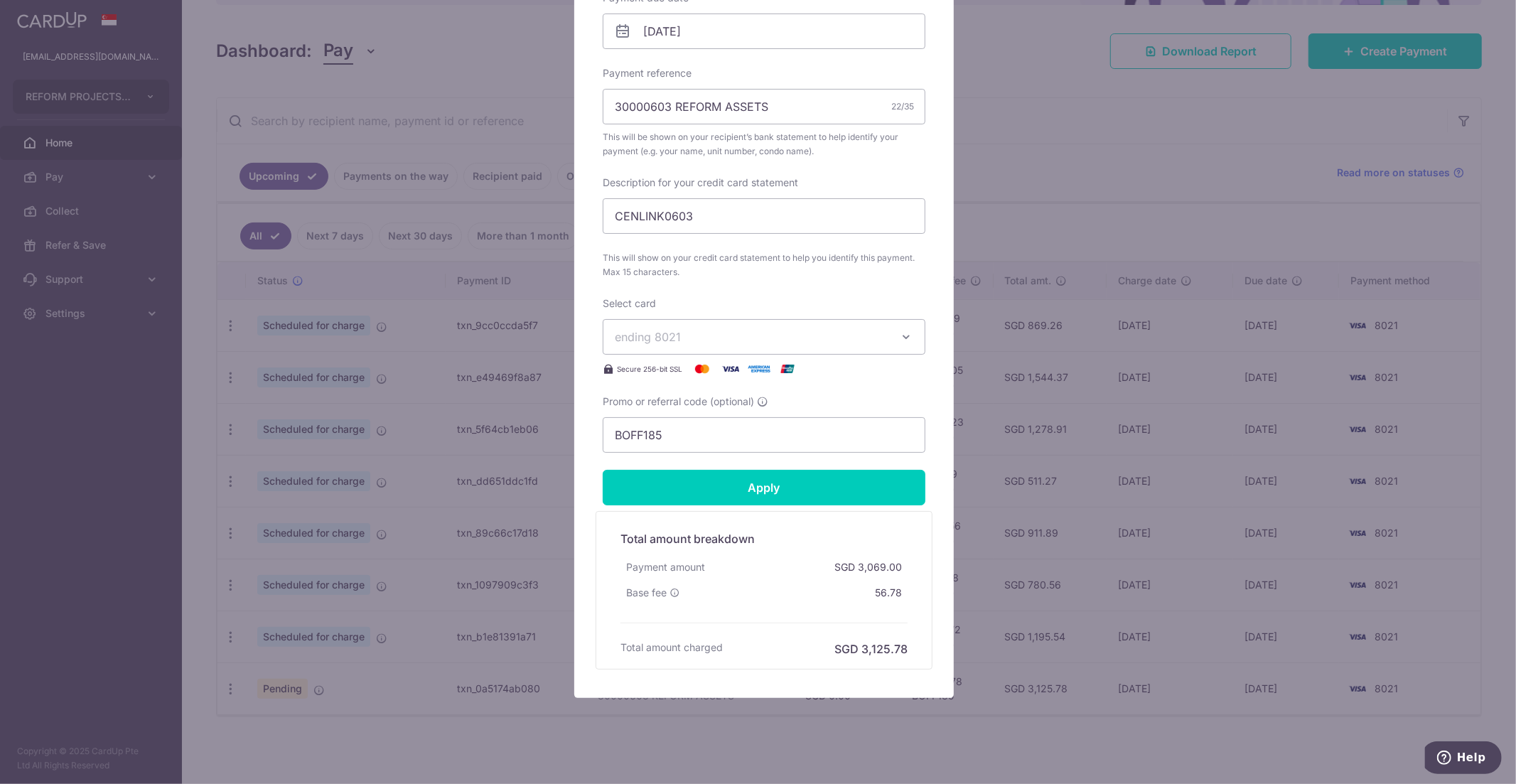
scroll to position [473, 0]
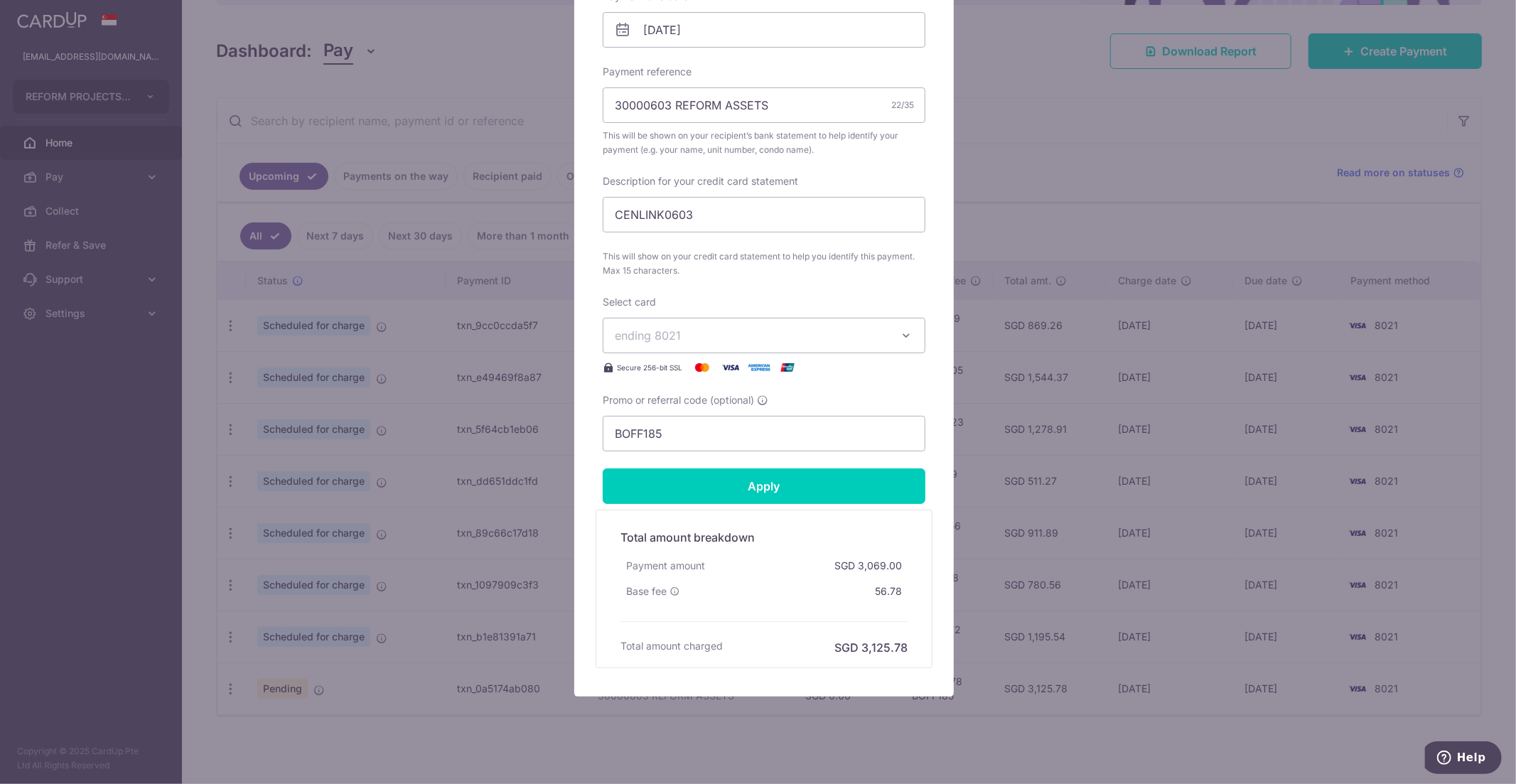
click at [885, 335] on button "ending 8021" at bounding box center [764, 335] width 323 height 35
click at [761, 432] on span "**** 1005" at bounding box center [764, 437] width 299 height 17
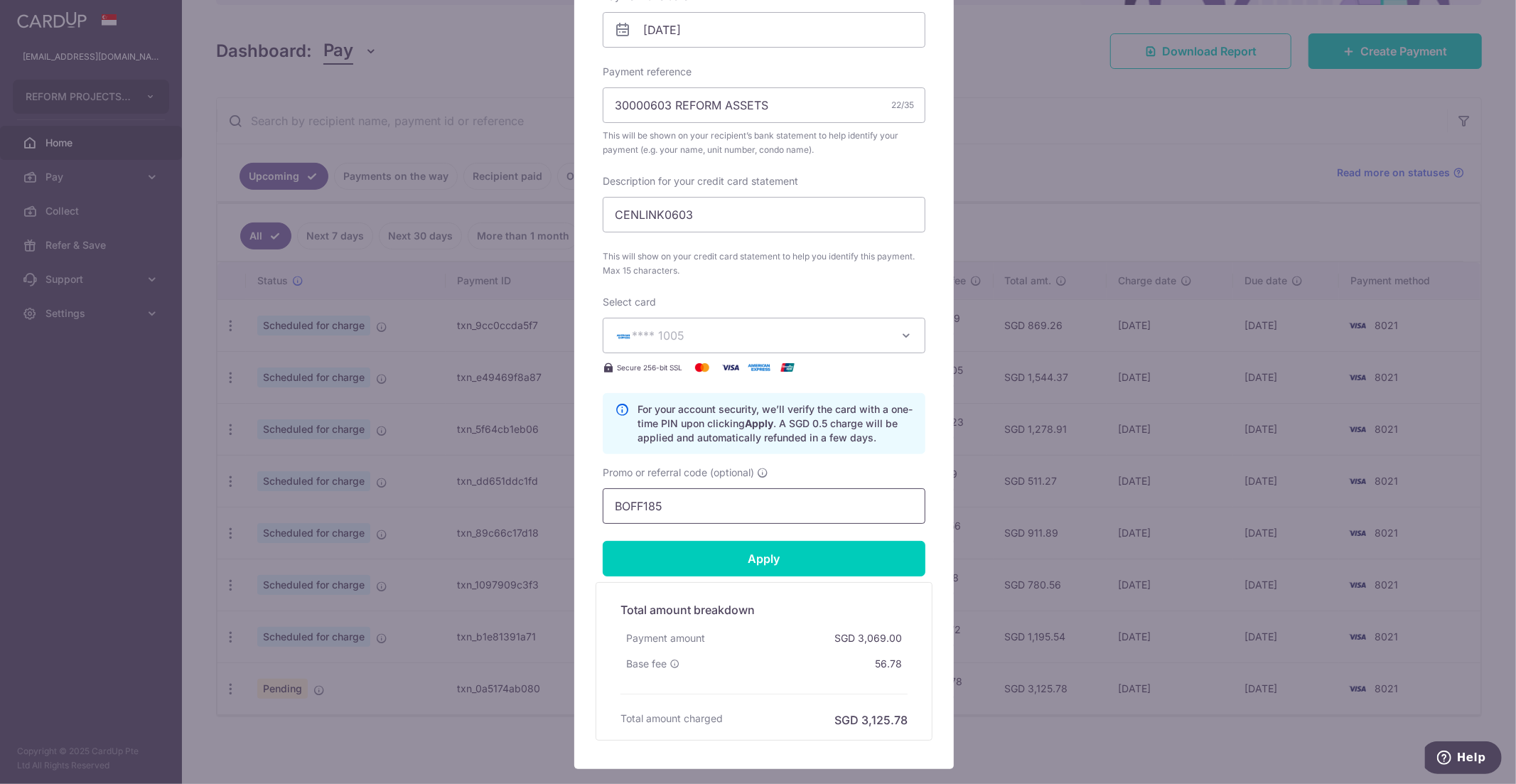
drag, startPoint x: 715, startPoint y: 481, endPoint x: 719, endPoint y: 496, distance: 15.5
click at [716, 484] on div "Promo or referral code (optional) BOFF185" at bounding box center [764, 494] width 323 height 58
click at [721, 515] on input "BOFF185" at bounding box center [764, 505] width 323 height 35
paste input "25AMEX21"
type input "25AMEX21"
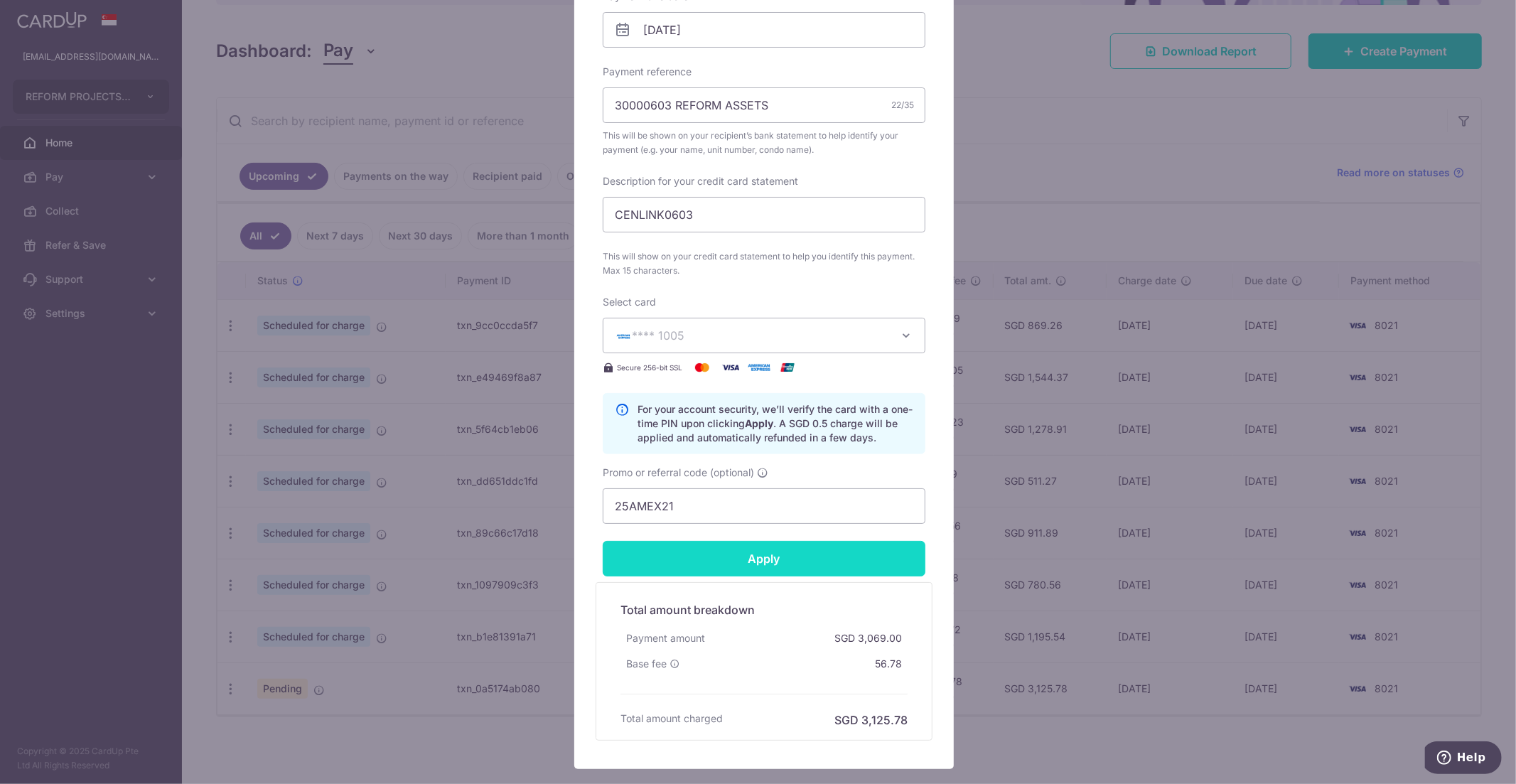
click at [731, 561] on input "Apply" at bounding box center [764, 558] width 323 height 35
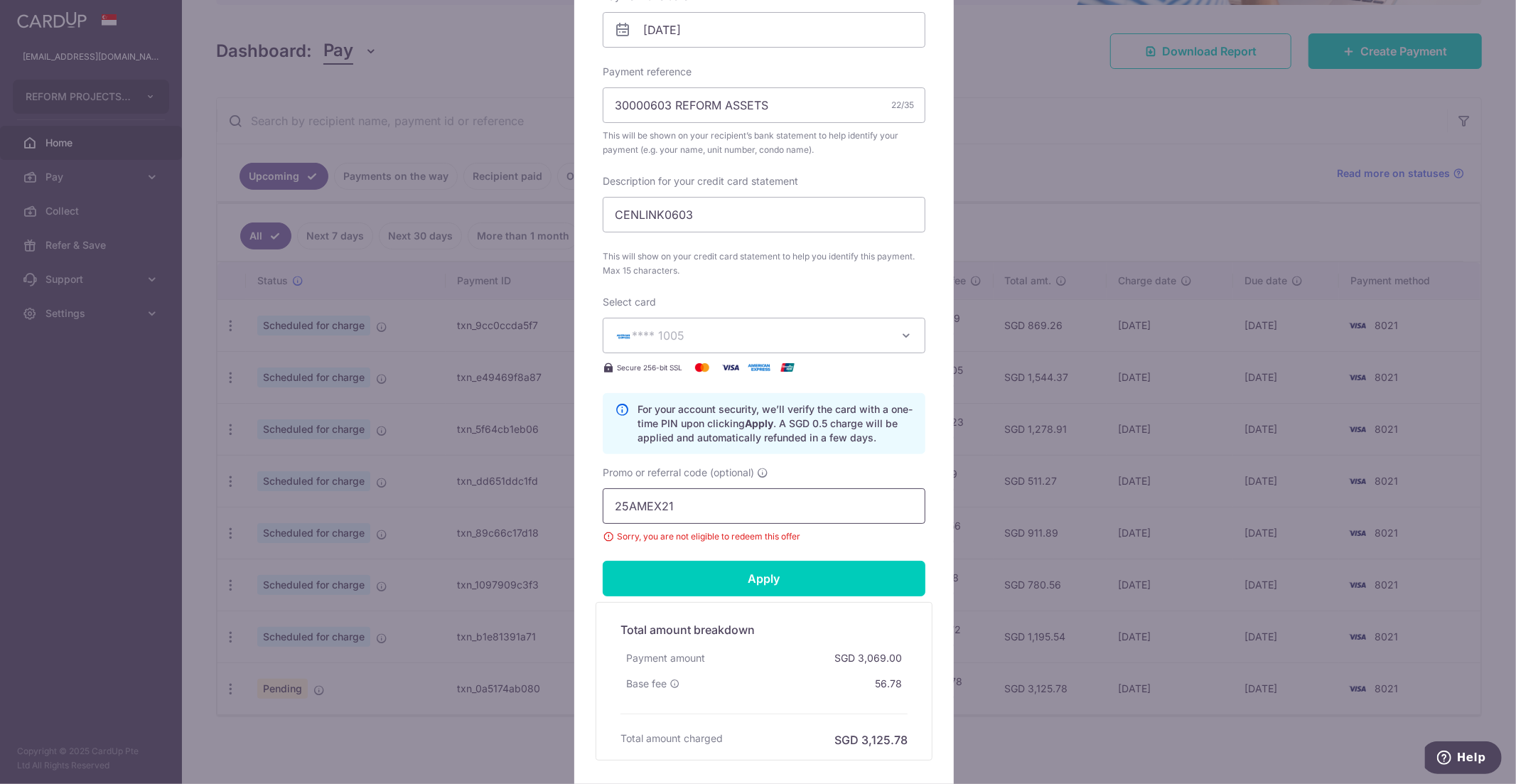
click at [719, 509] on input "25AMEX21" at bounding box center [764, 505] width 323 height 35
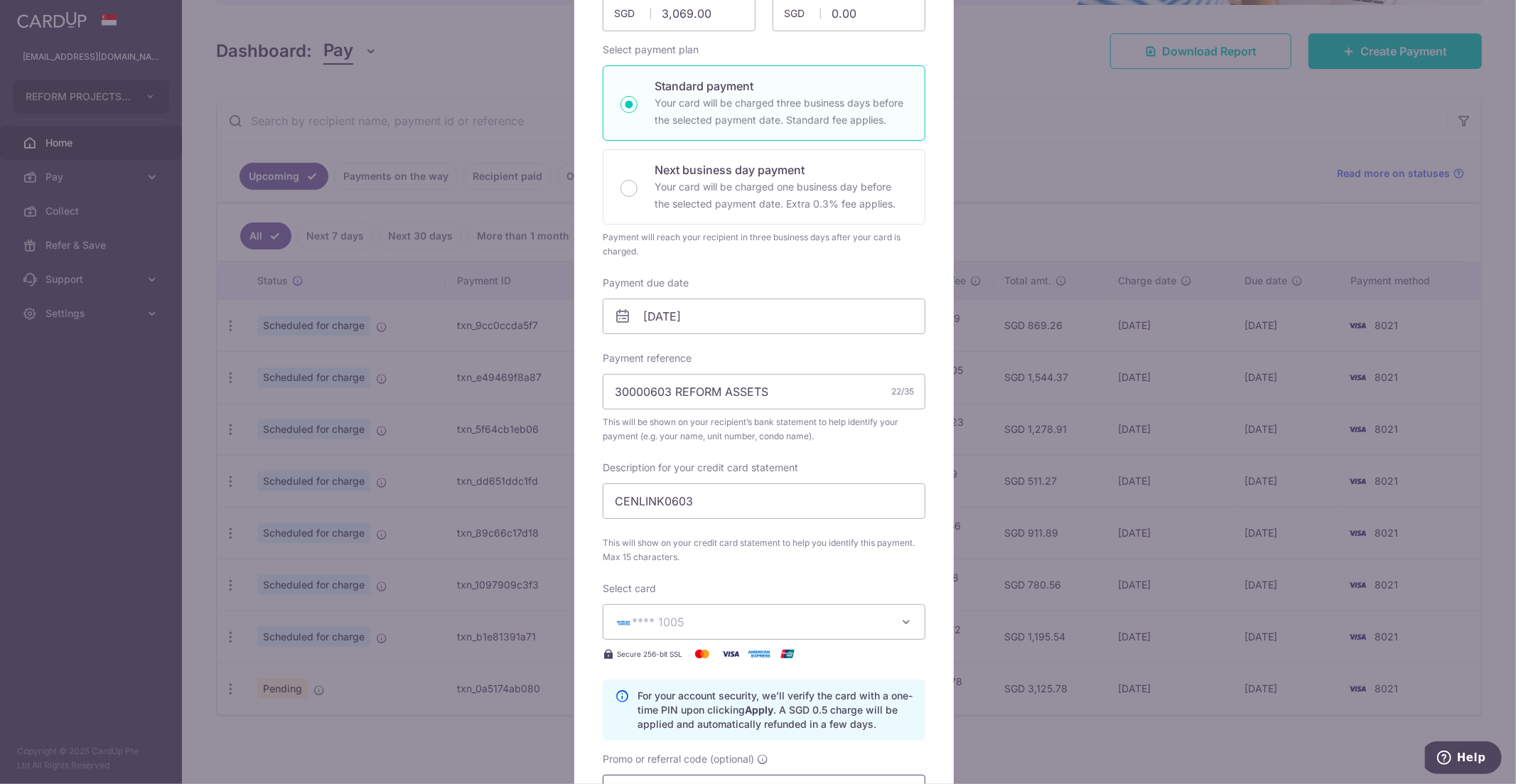
scroll to position [581, 0]
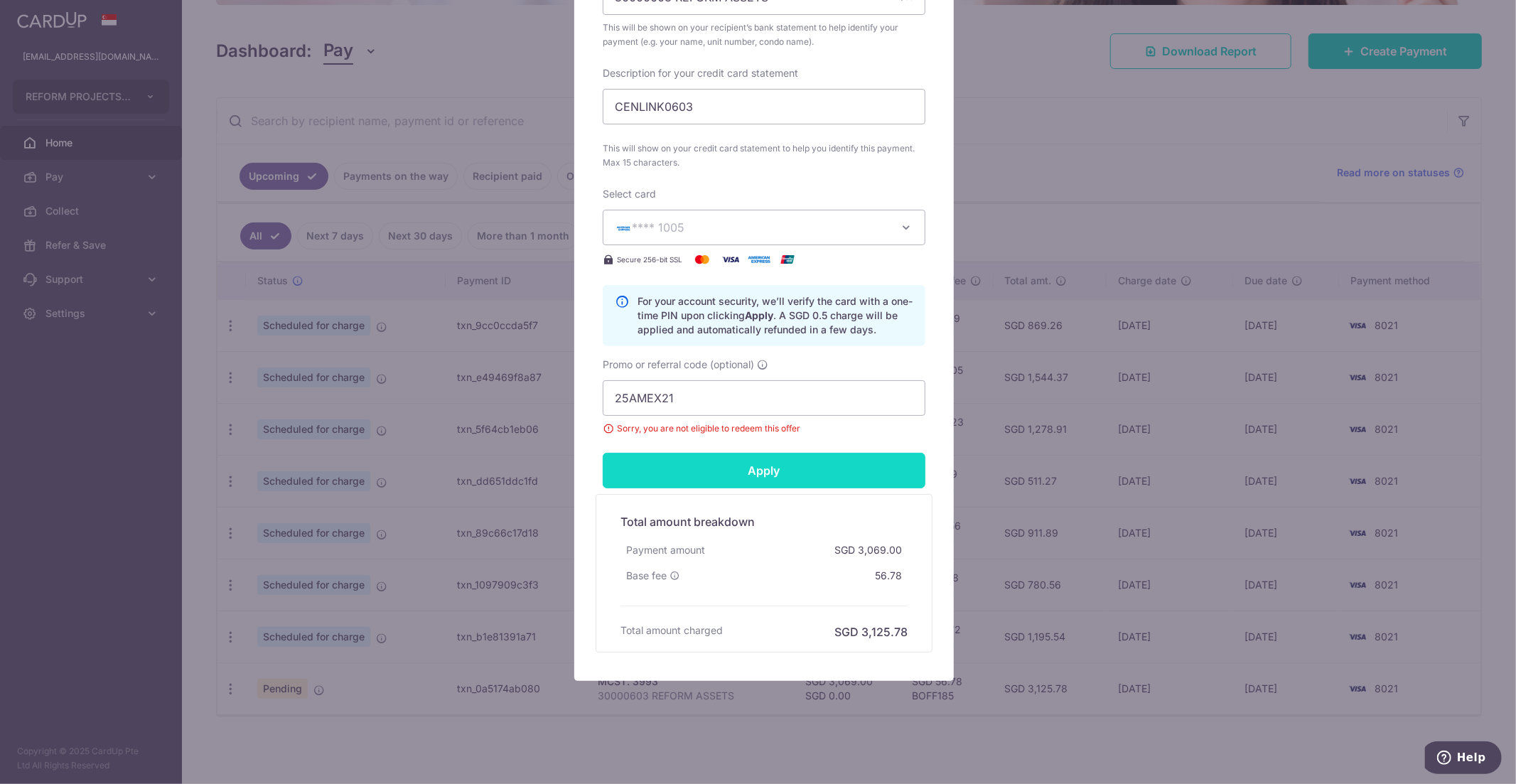
drag, startPoint x: 745, startPoint y: 467, endPoint x: 701, endPoint y: 467, distance: 44.0
click at [748, 467] on input "Apply" at bounding box center [764, 470] width 323 height 35
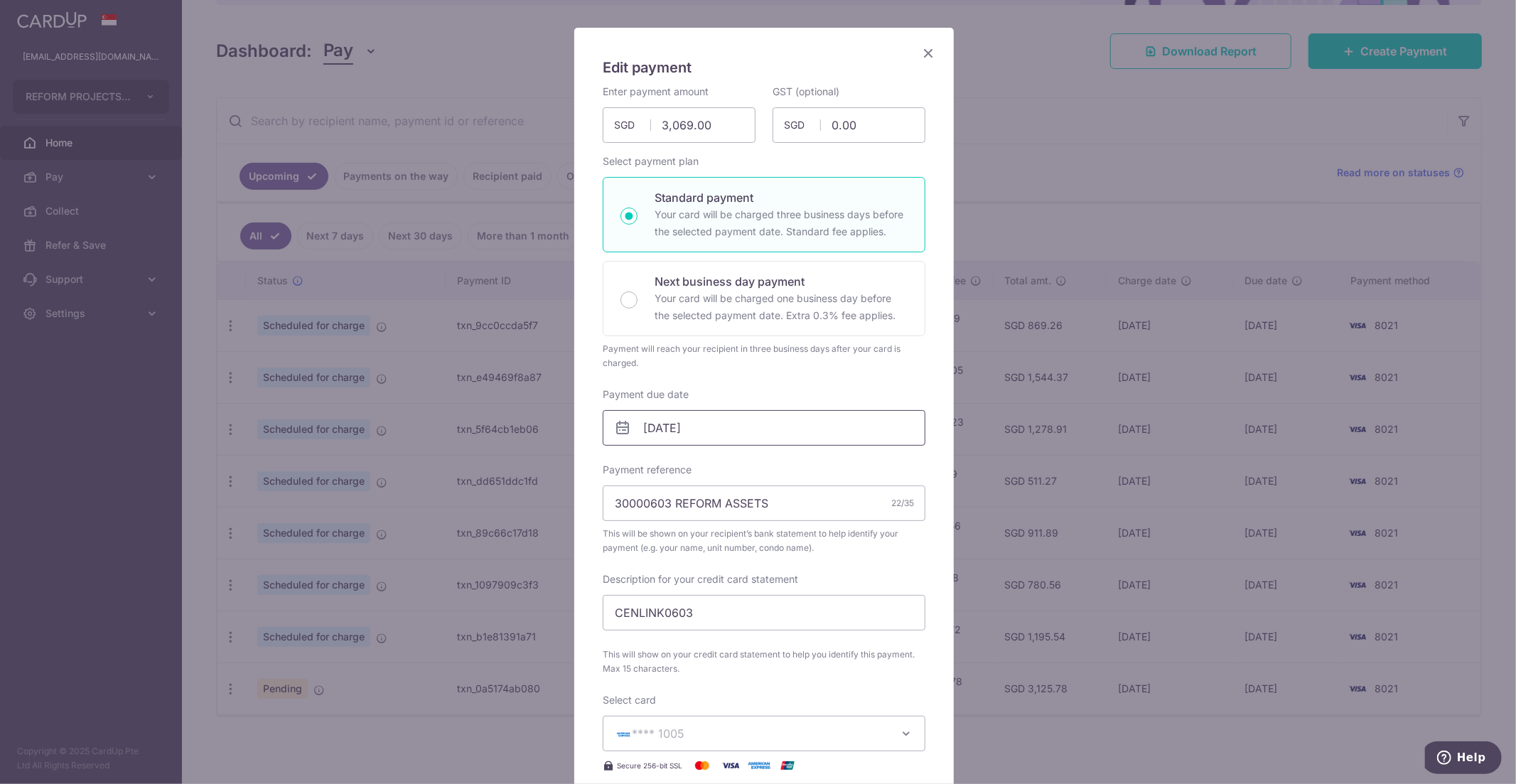
scroll to position [0, 0]
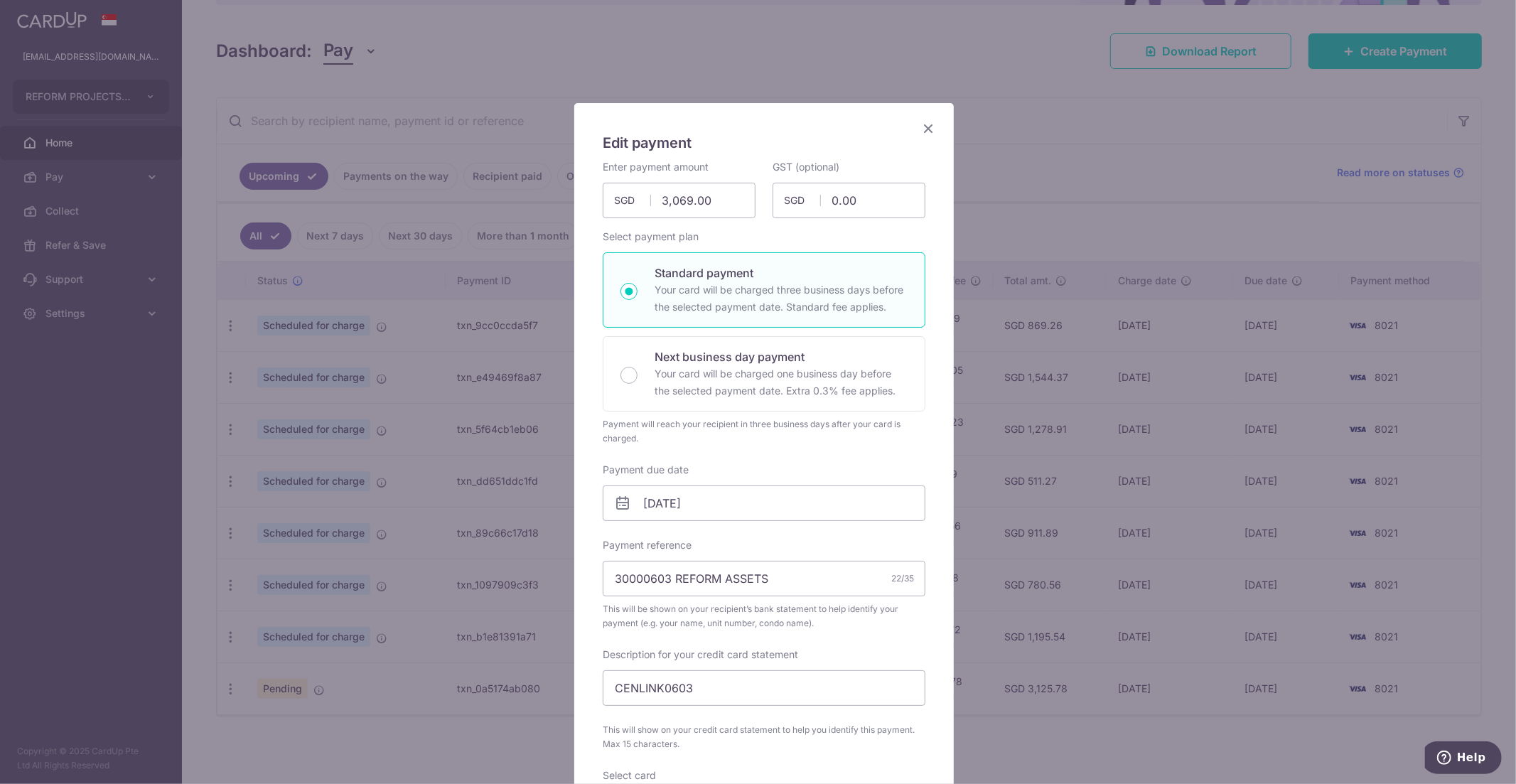
click at [920, 134] on icon "Close" at bounding box center [929, 128] width 17 height 18
